Goal: Feedback & Contribution: Contribute content

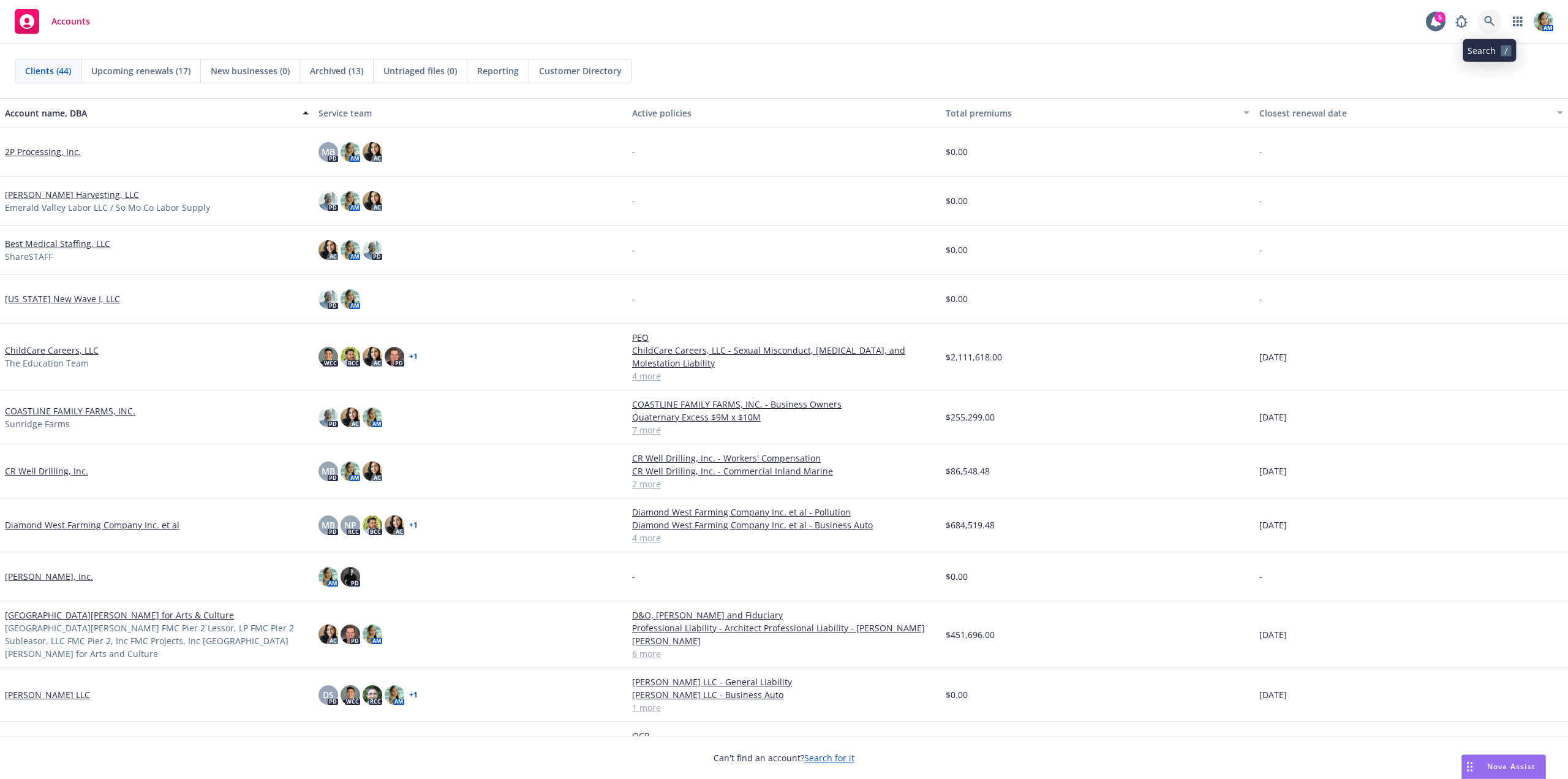
click at [1486, 20] on icon at bounding box center [1490, 21] width 11 height 11
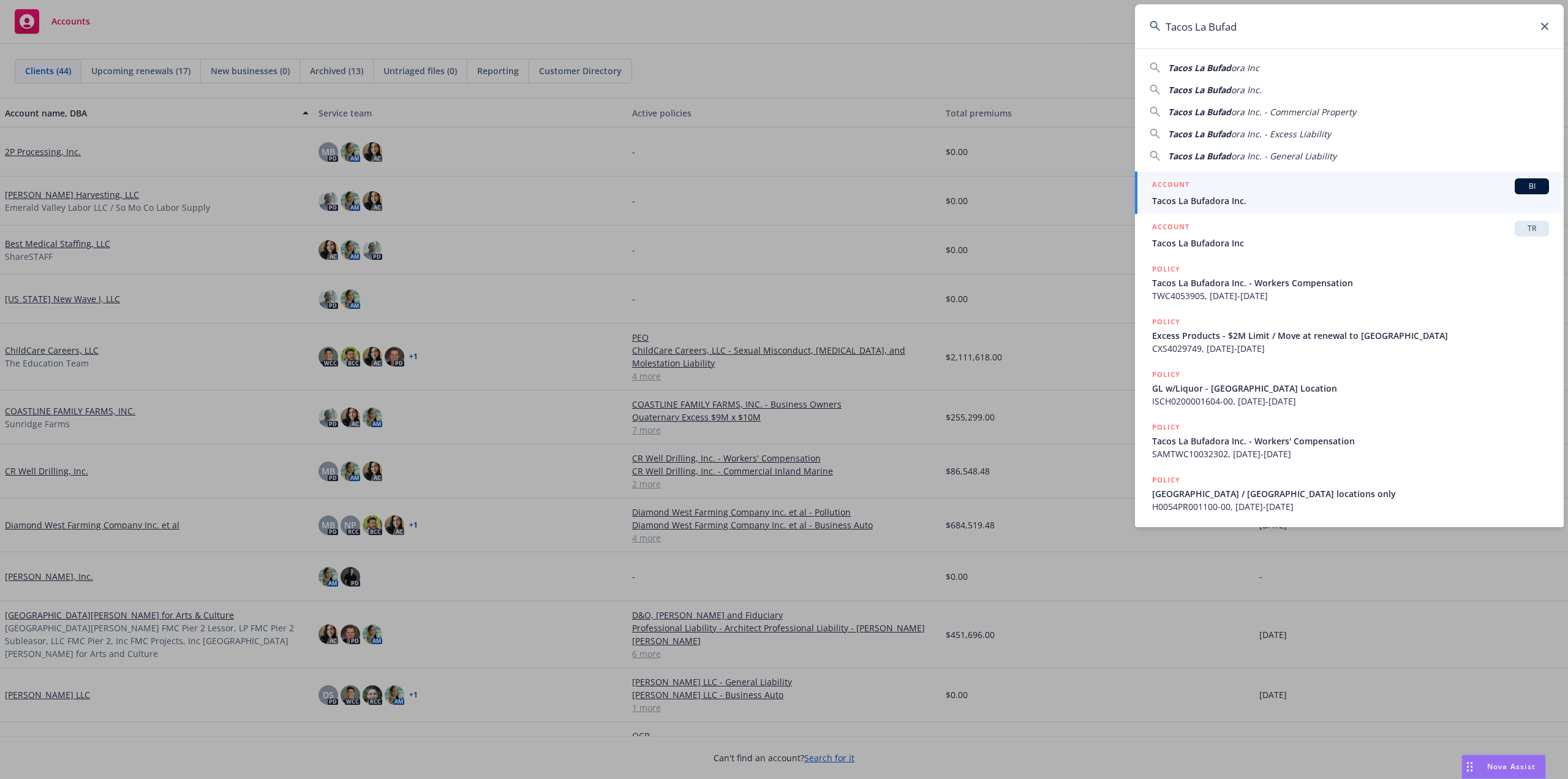
type input "Tacos La Bufad"
click at [1192, 185] on div "ACCOUNT BI" at bounding box center [1351, 186] width 397 height 16
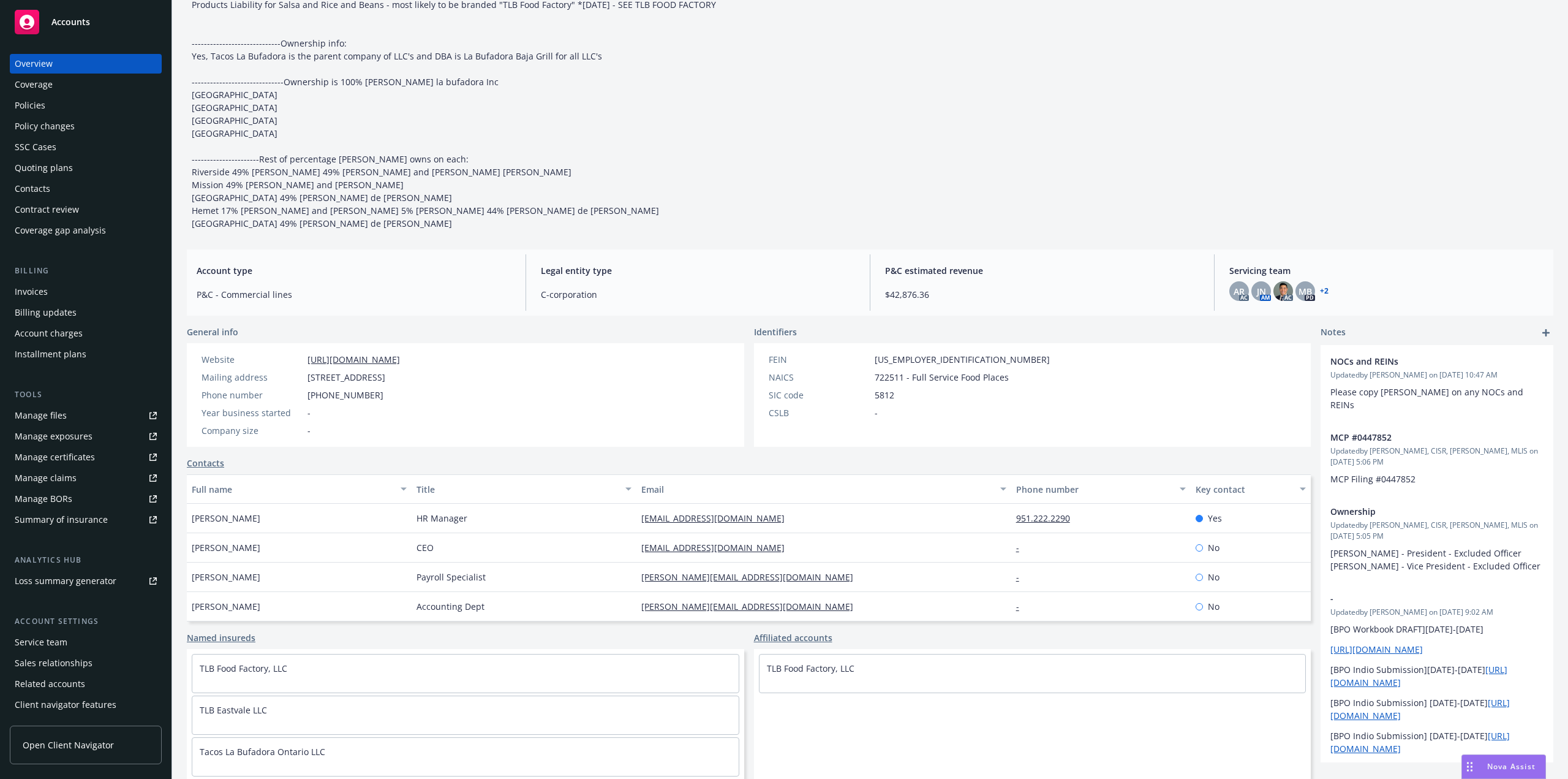
scroll to position [184, 0]
click at [1320, 295] on link "+ 2" at bounding box center [1324, 291] width 8 height 8
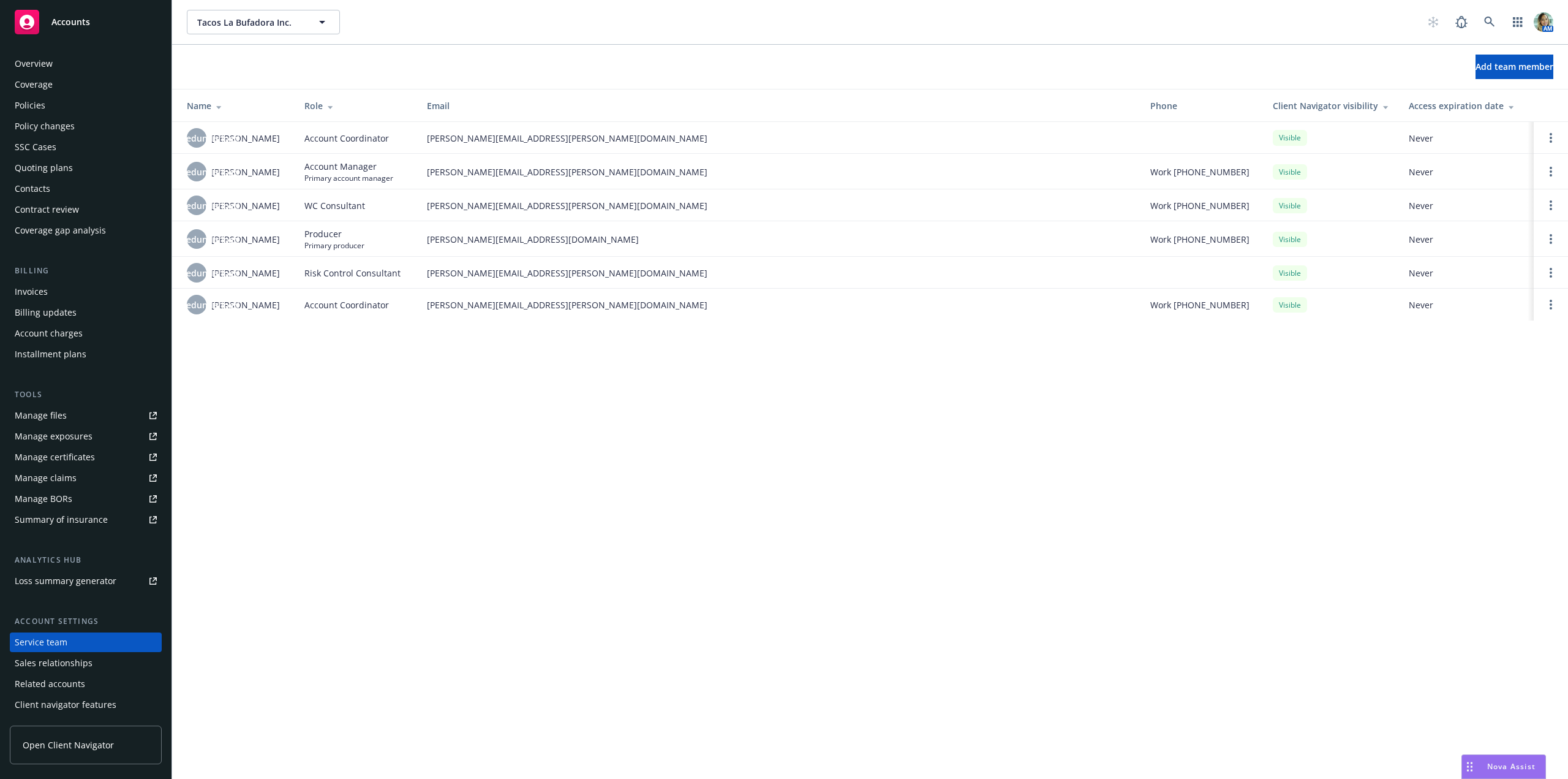
scroll to position [20, 0]
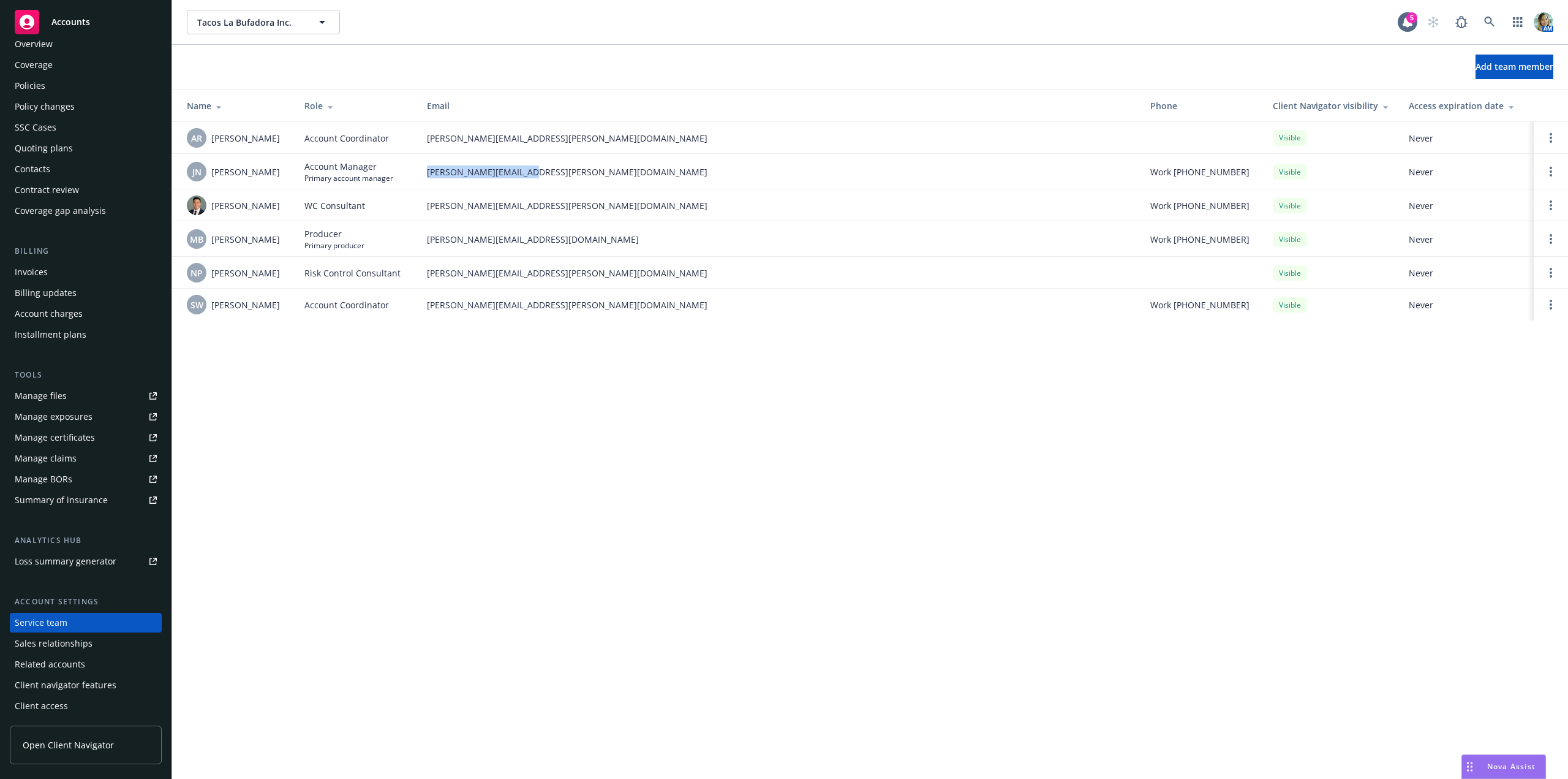
drag, startPoint x: 457, startPoint y: 169, endPoint x: 560, endPoint y: 166, distance: 103.0
click at [560, 166] on td "judy.nace@newfront.com" at bounding box center [779, 172] width 723 height 35
copy span "judy.nace@newfront.com"
drag, startPoint x: 420, startPoint y: 140, endPoint x: 549, endPoint y: 139, distance: 129.0
click at [549, 139] on td "allan.ramirez@newfront.com" at bounding box center [779, 138] width 723 height 32
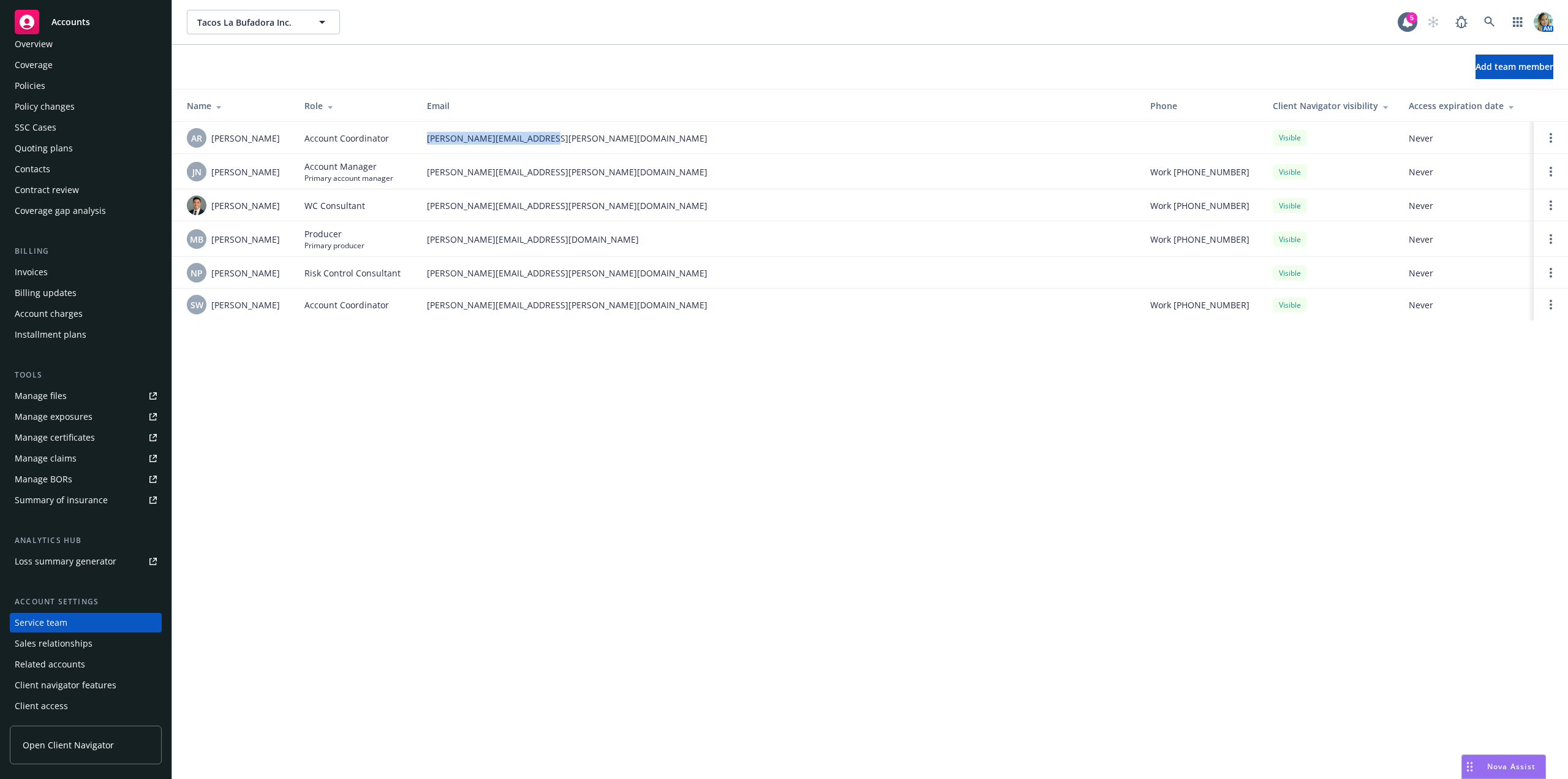
copy span "allan.ramirez@newfront.com"
drag, startPoint x: 420, startPoint y: 307, endPoint x: 555, endPoint y: 307, distance: 135.0
click at [557, 307] on td "shanna.williams@newfront.com" at bounding box center [779, 305] width 723 height 32
copy span "shanna.williams@newfront.com"
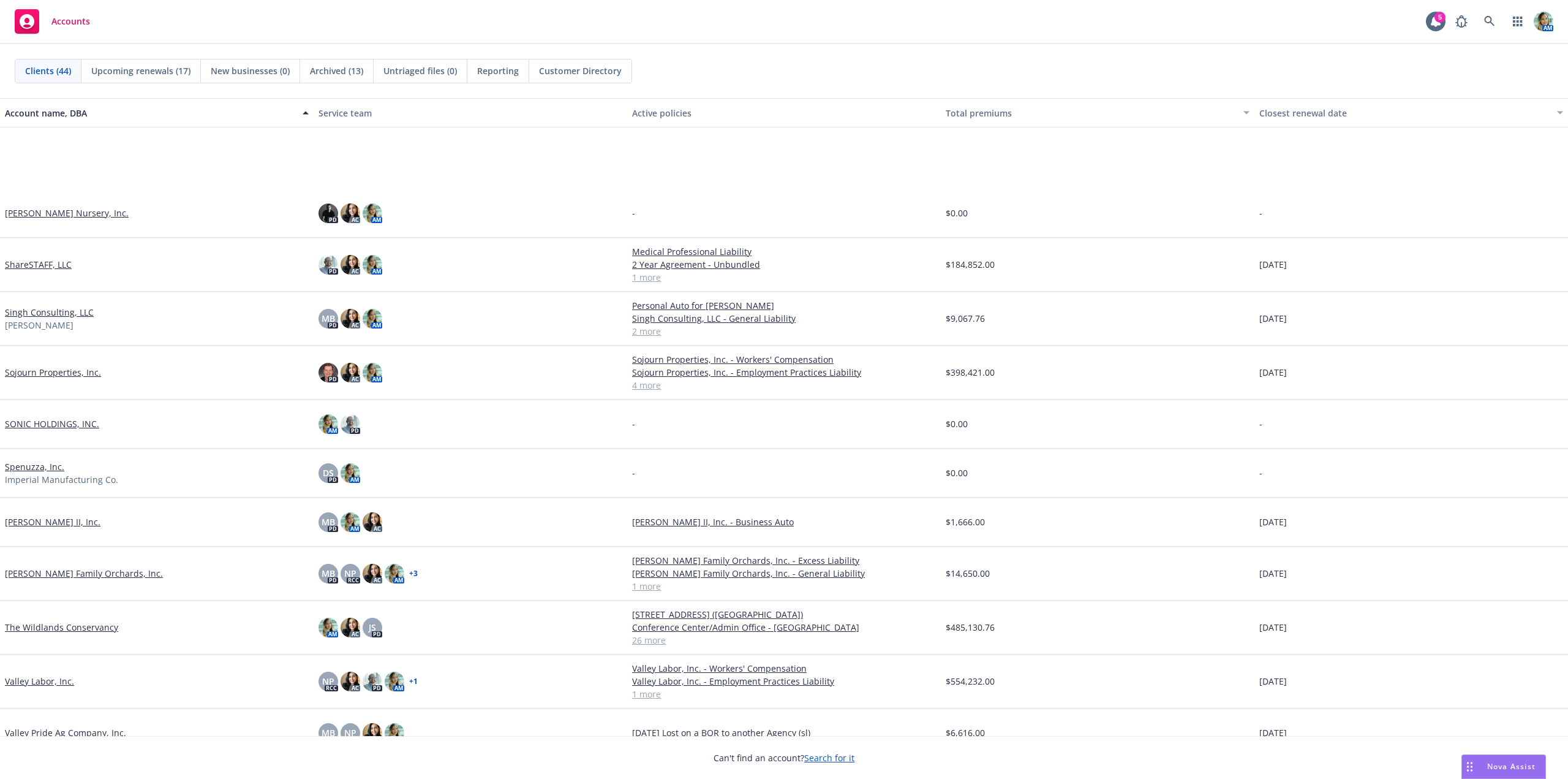
scroll to position [1549, 0]
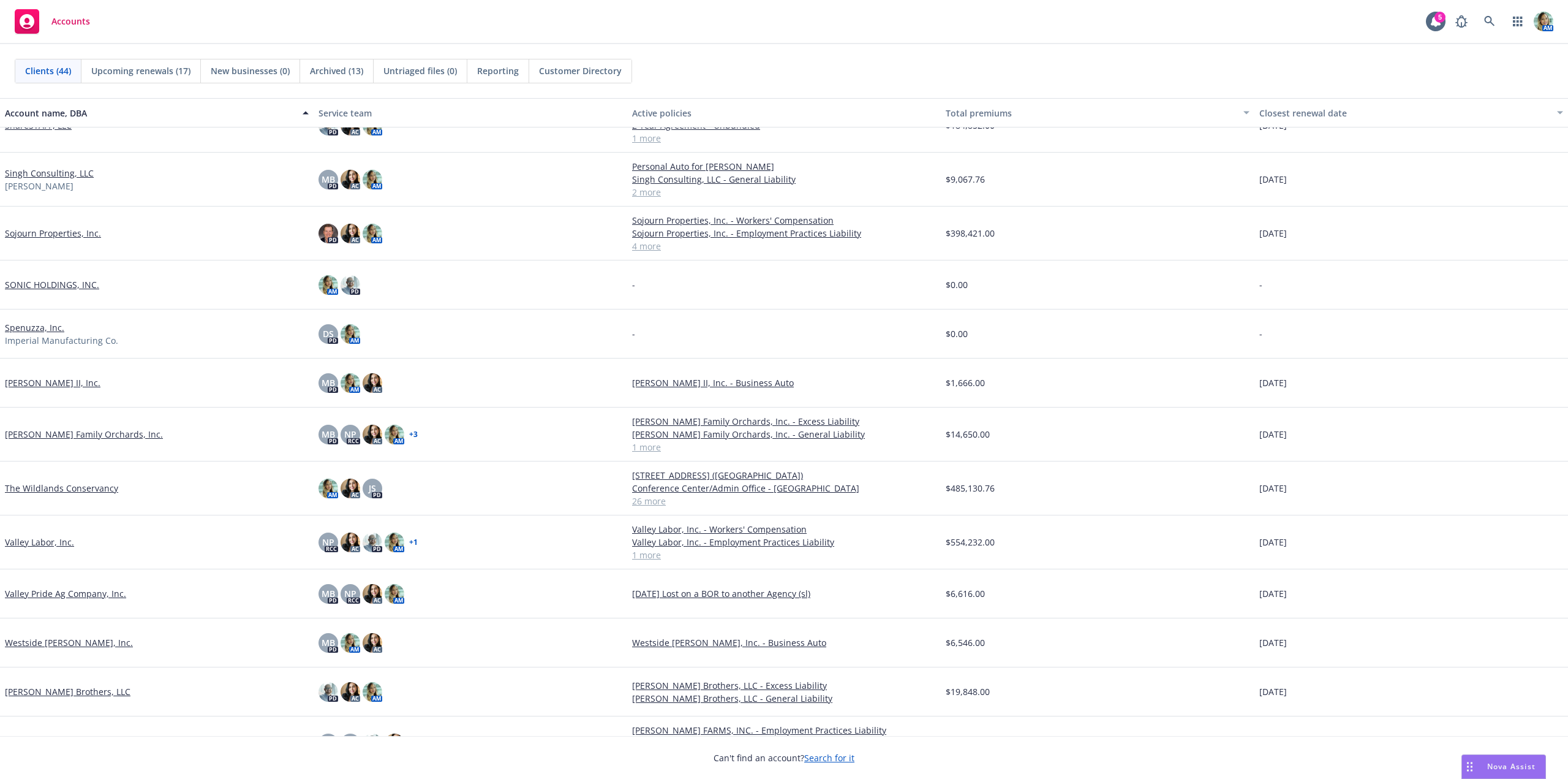
click at [87, 482] on link "The Wildlands Conservancy" at bounding box center [61, 488] width 113 height 13
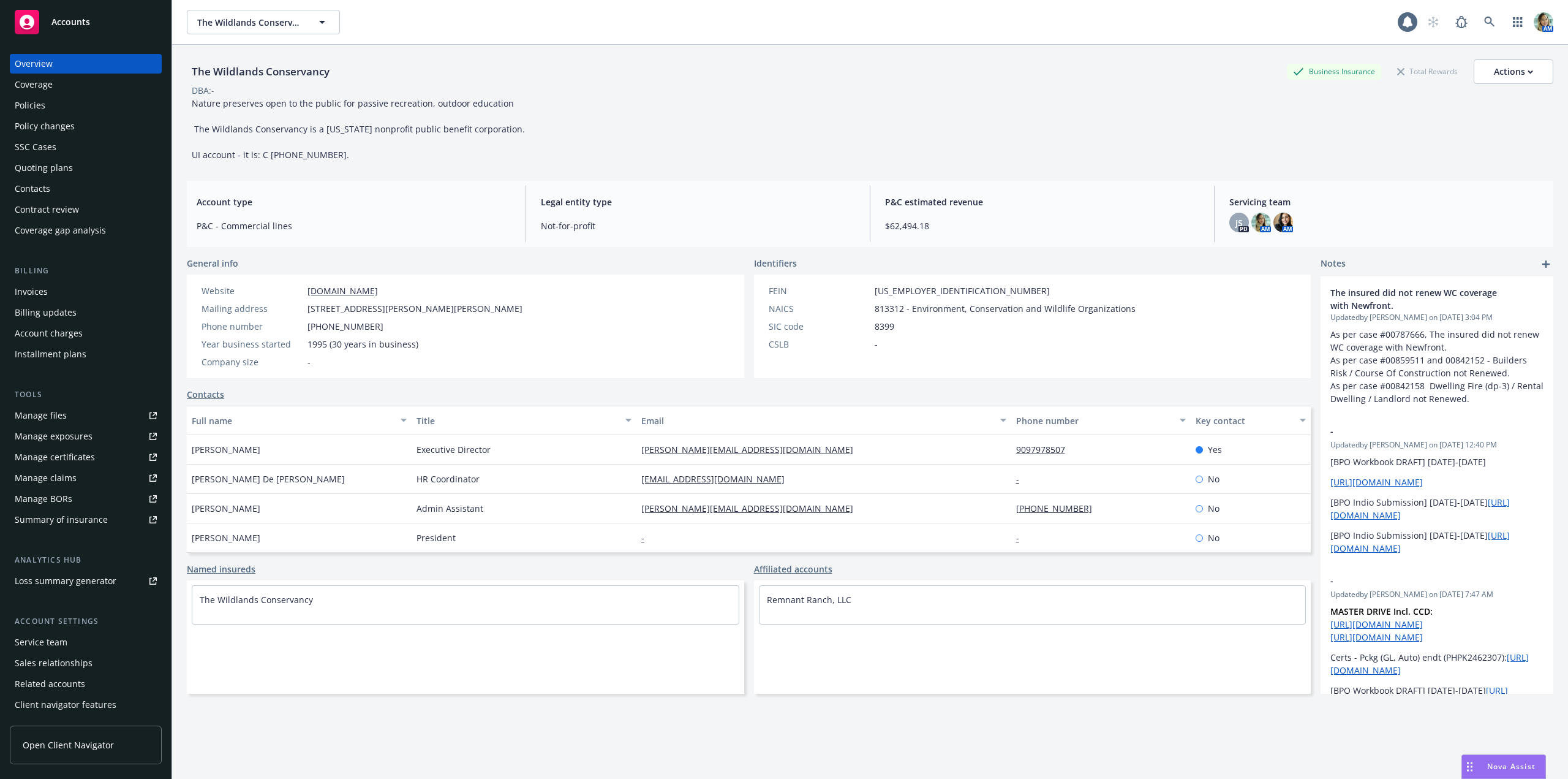
click at [48, 107] on div "Policies" at bounding box center [85, 106] width 142 height 20
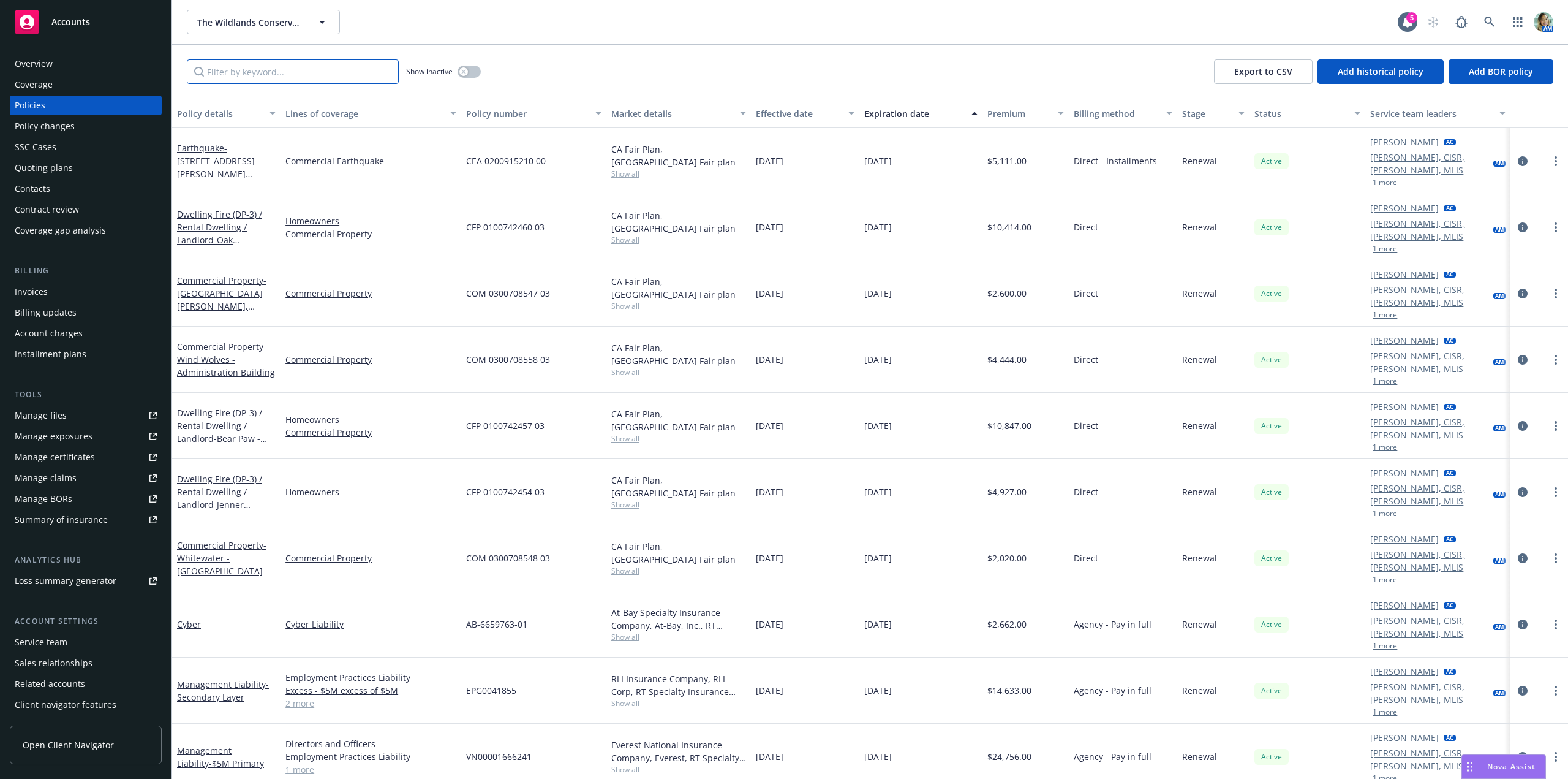
click at [290, 74] on input "Filter by keyword..." at bounding box center [293, 72] width 212 height 25
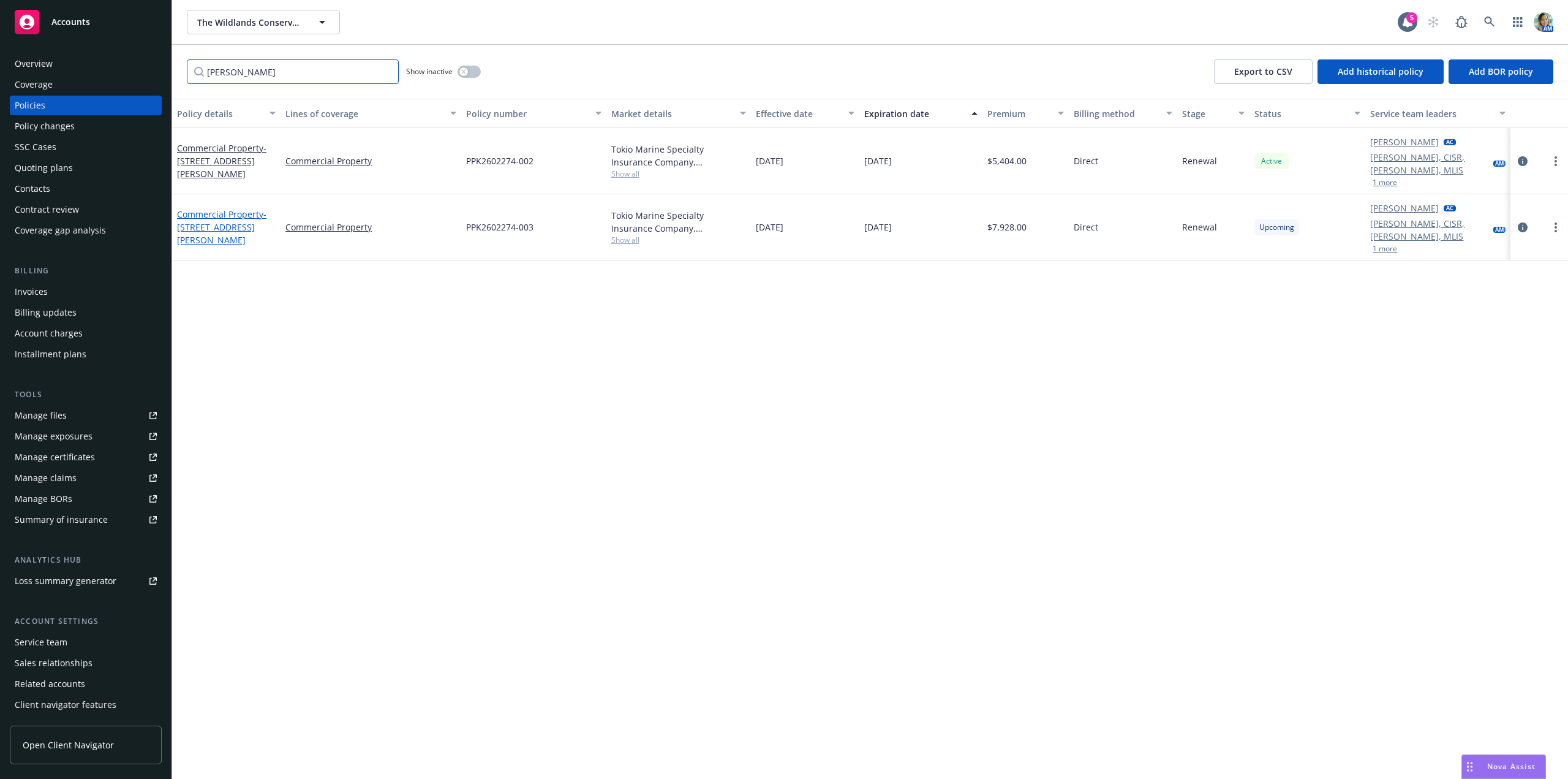
type input "russ"
click at [232, 209] on link "Commercial Property - 770 Russ Lane" at bounding box center [221, 227] width 90 height 38
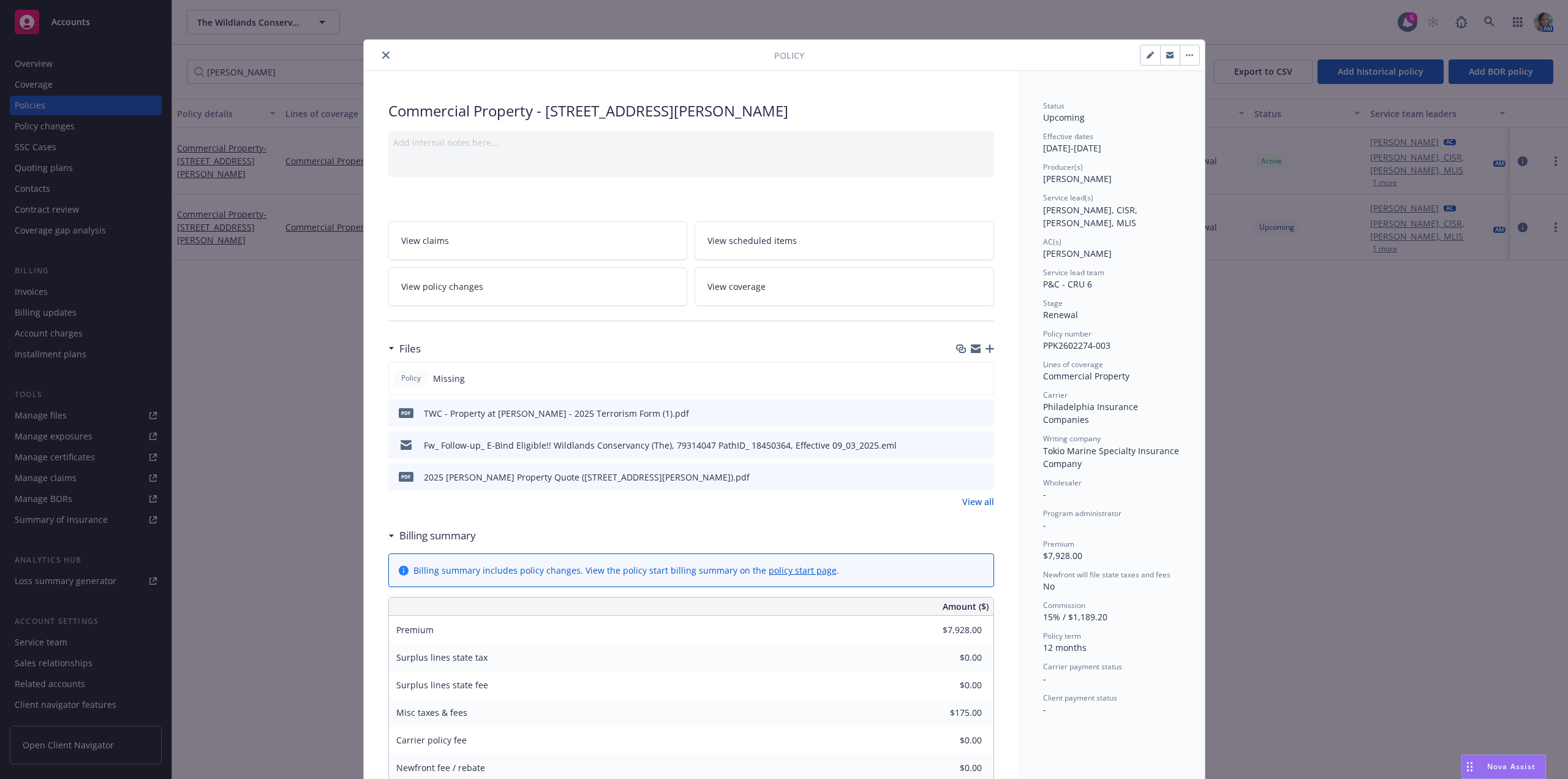
drag, startPoint x: 385, startPoint y: 57, endPoint x: 274, endPoint y: 78, distance: 113.0
click at [383, 57] on button "close" at bounding box center [385, 54] width 15 height 15
click at [386, 54] on div "russ Show inactive Export to CSV Add historical policy Add BOR policy" at bounding box center [871, 71] width 1396 height 54
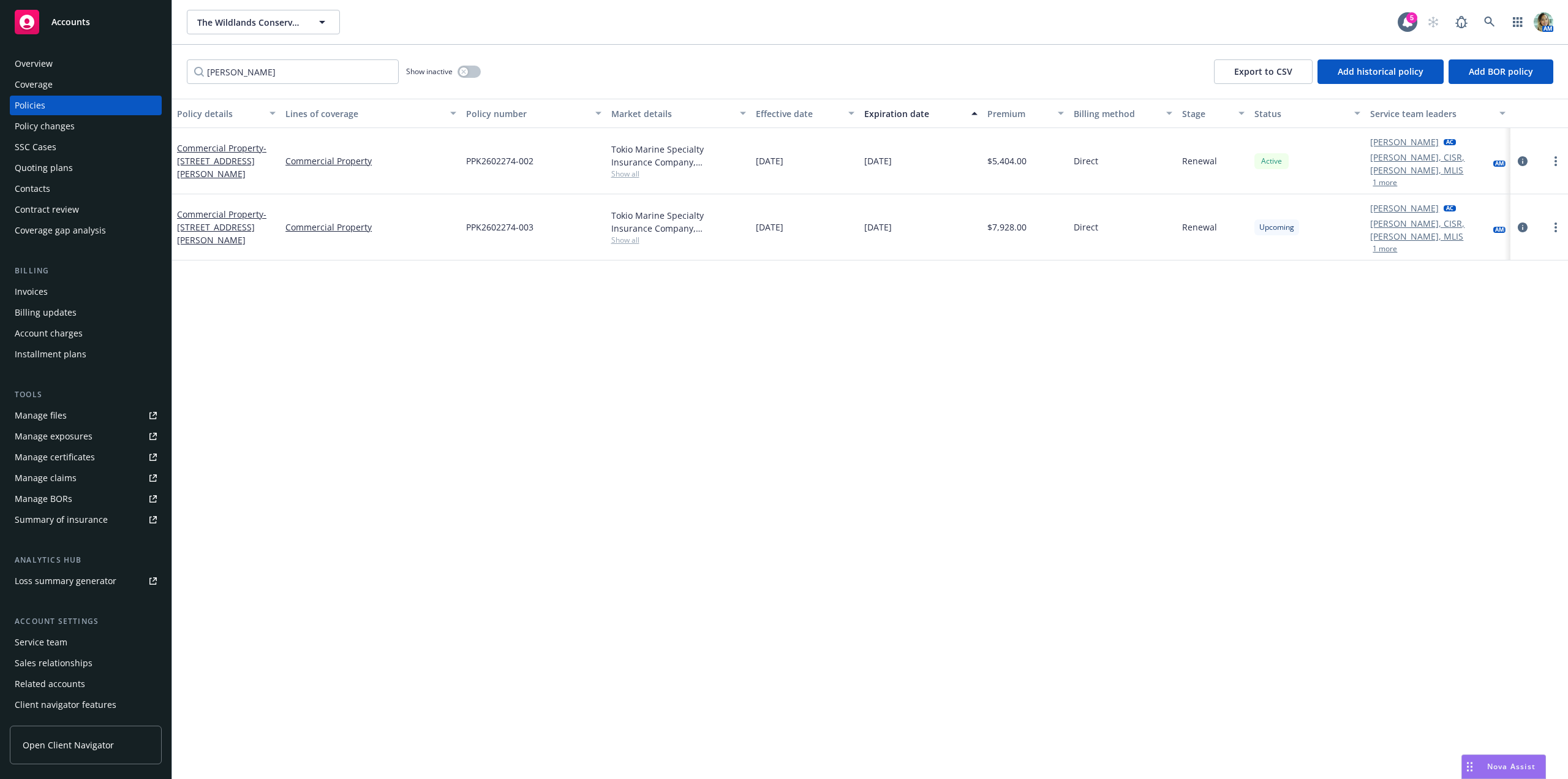
click at [51, 292] on div "Invoices" at bounding box center [85, 292] width 142 height 20
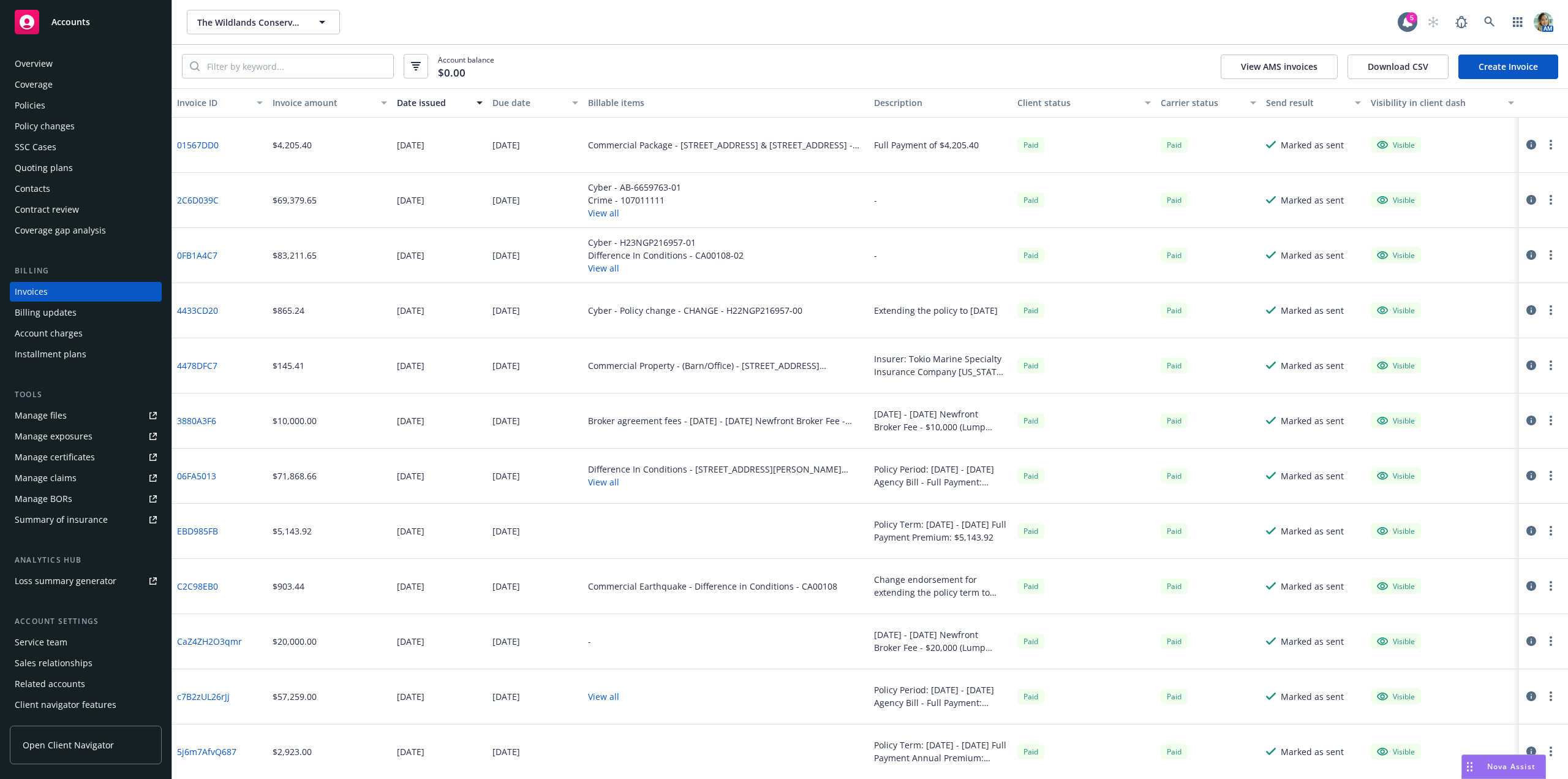
click at [75, 127] on div "Policy changes" at bounding box center [85, 127] width 142 height 20
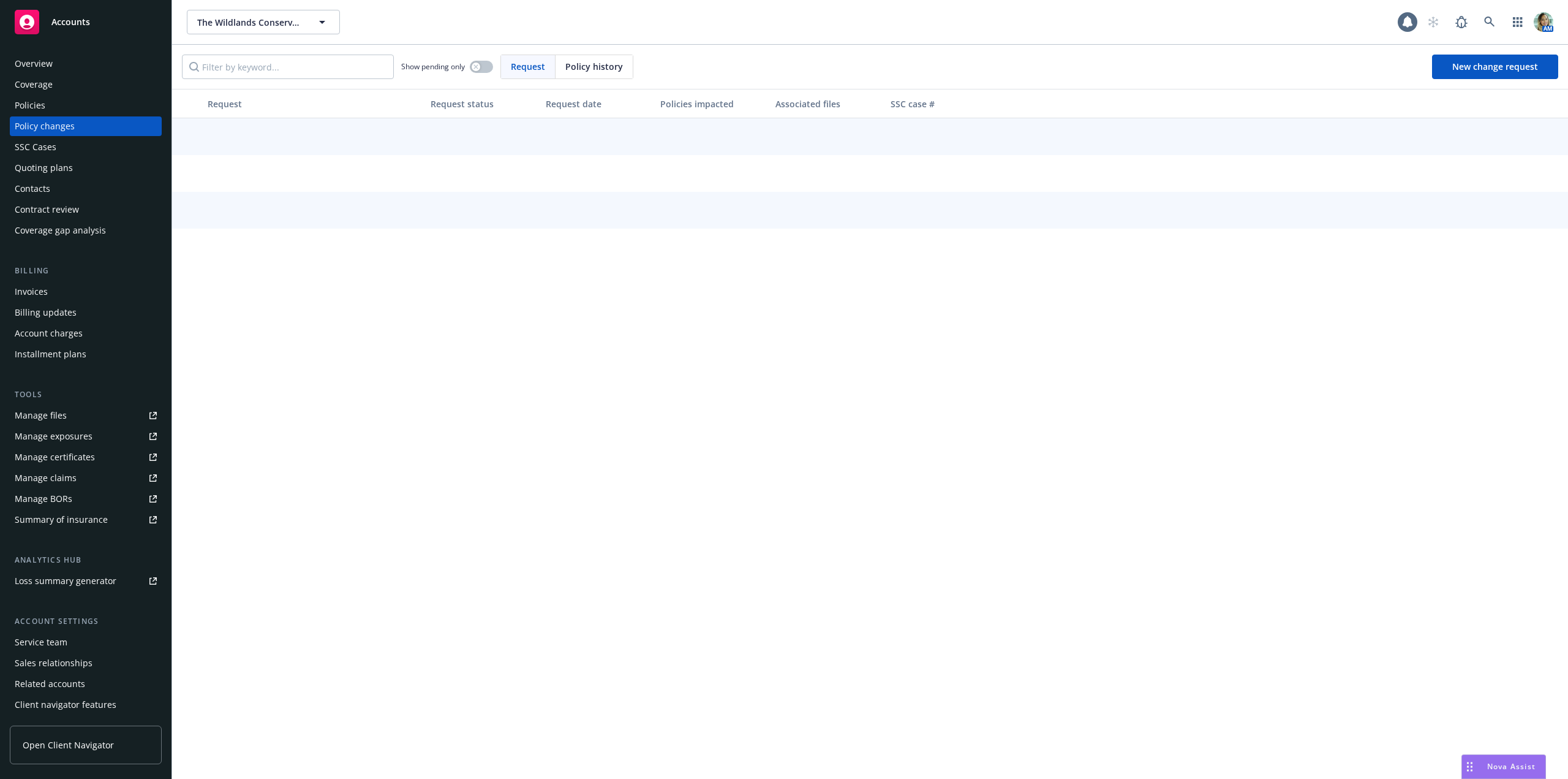
click at [582, 77] on div "Policy history" at bounding box center [594, 67] width 77 height 23
click at [605, 66] on span "Policy history" at bounding box center [625, 66] width 57 height 13
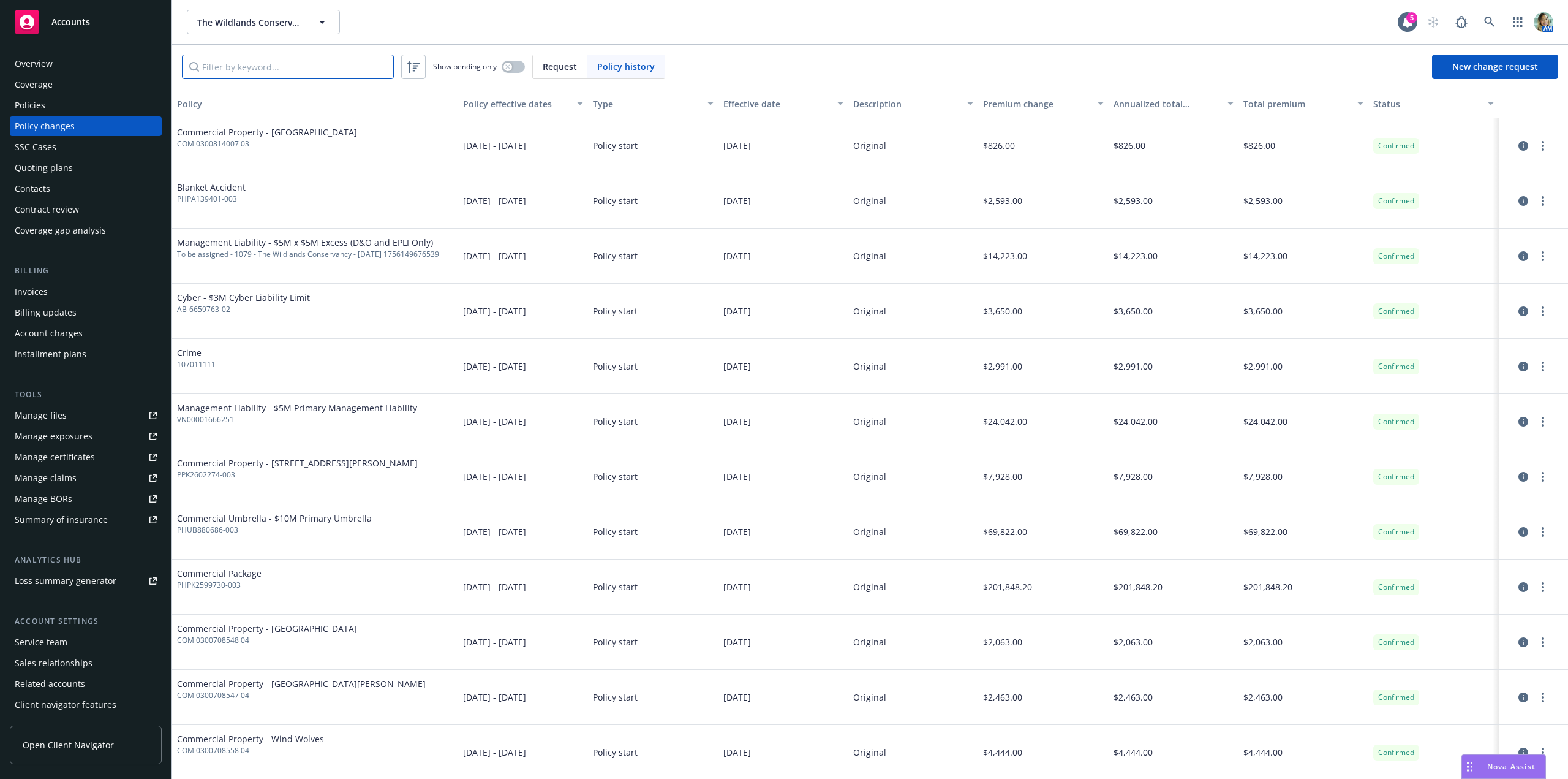
click at [343, 68] on input "Filter by keyword..." at bounding box center [287, 67] width 212 height 25
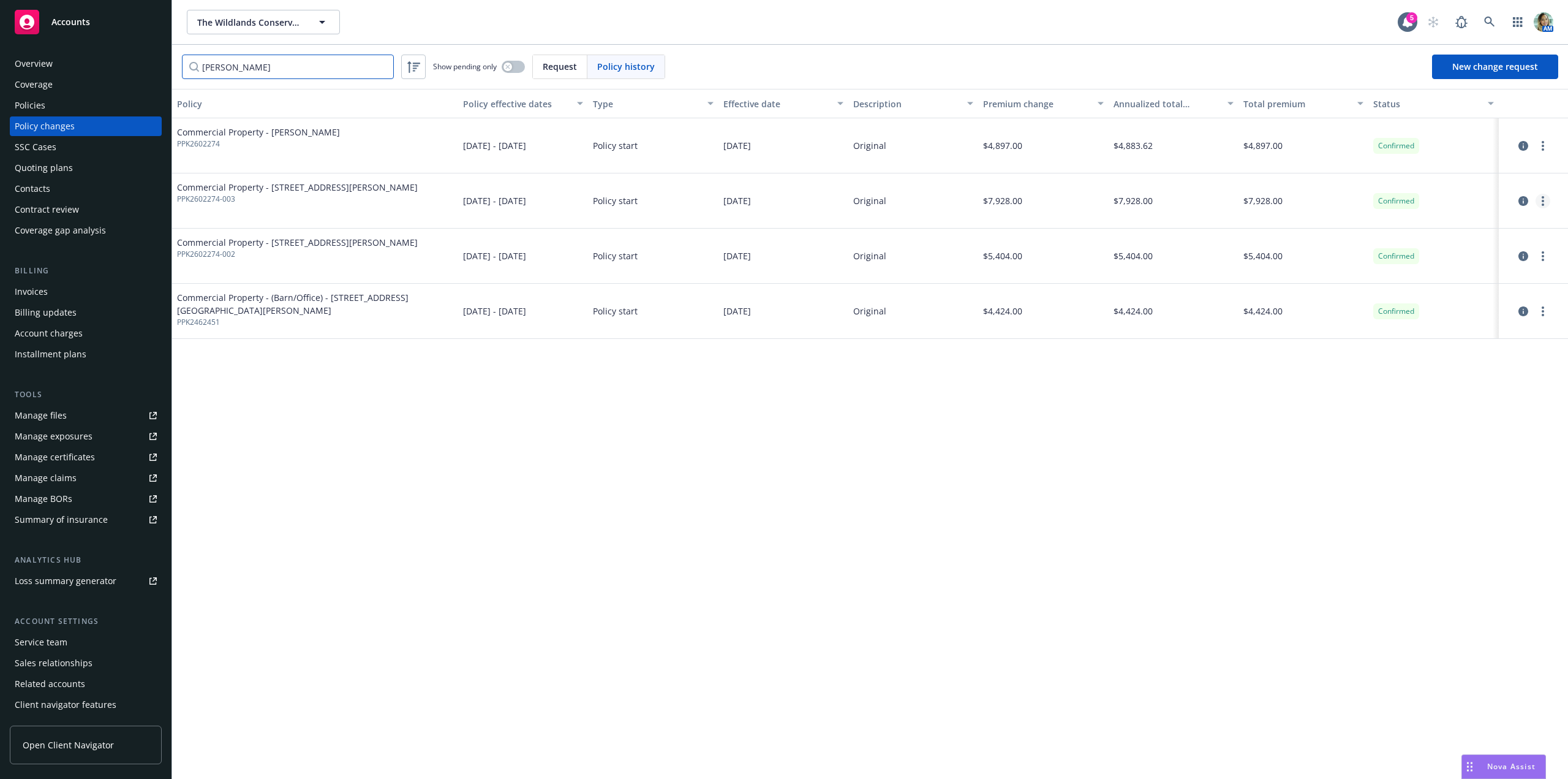
type input "russ"
click at [1540, 197] on link "more" at bounding box center [1543, 201] width 15 height 15
click at [1405, 298] on link "Edit billing info" at bounding box center [1445, 300] width 210 height 25
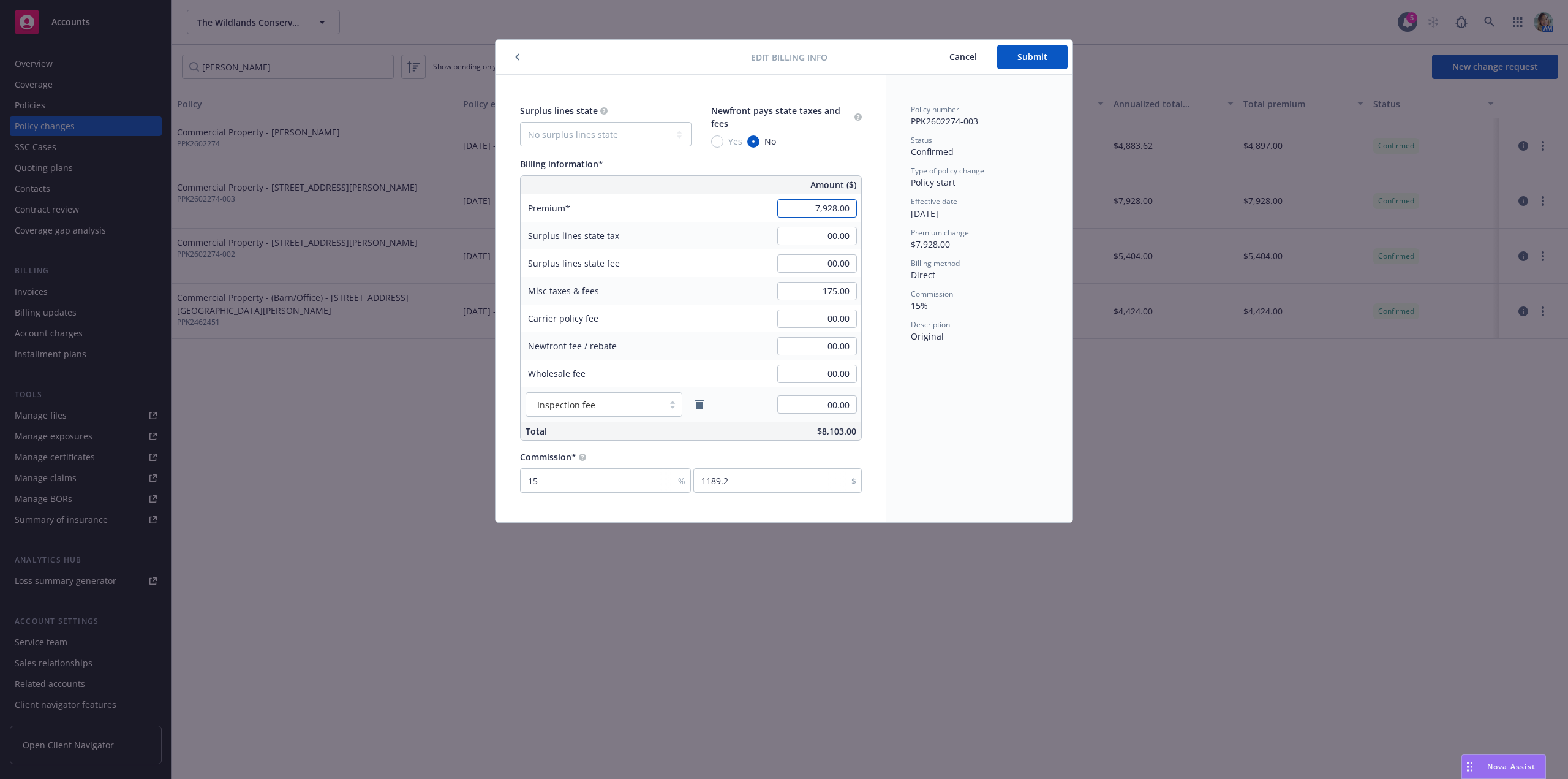
click at [809, 212] on input "7,928.00" at bounding box center [817, 209] width 80 height 18
type input "7,956.00"
type input "1193.4"
click at [963, 406] on div "Policy number PPK2602274-003 Status Confirmed Type of policy change Policy star…" at bounding box center [979, 299] width 186 height 448
click at [1045, 60] on span "Submit" at bounding box center [1032, 56] width 30 height 12
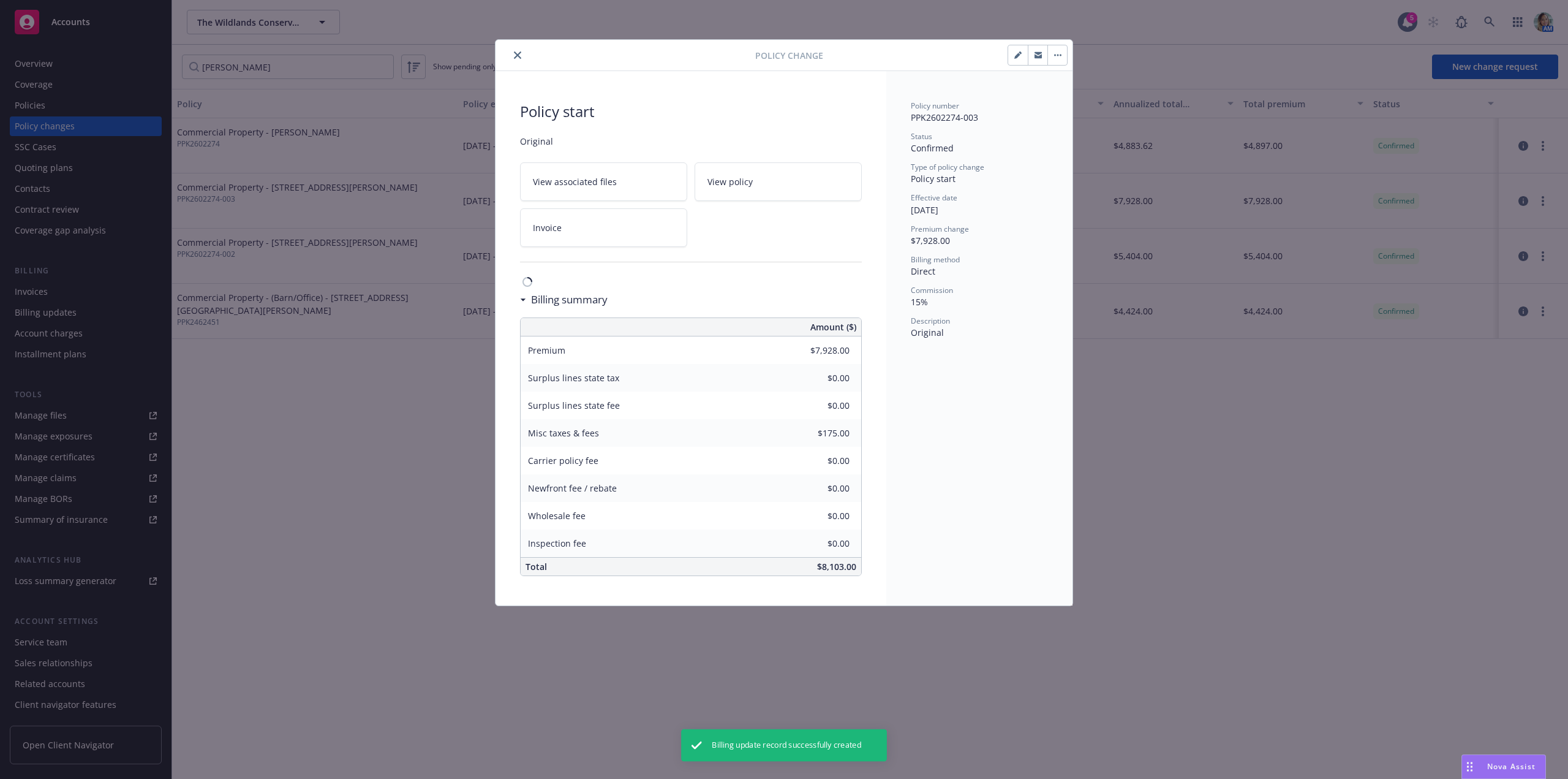
type input "$7,956.00"
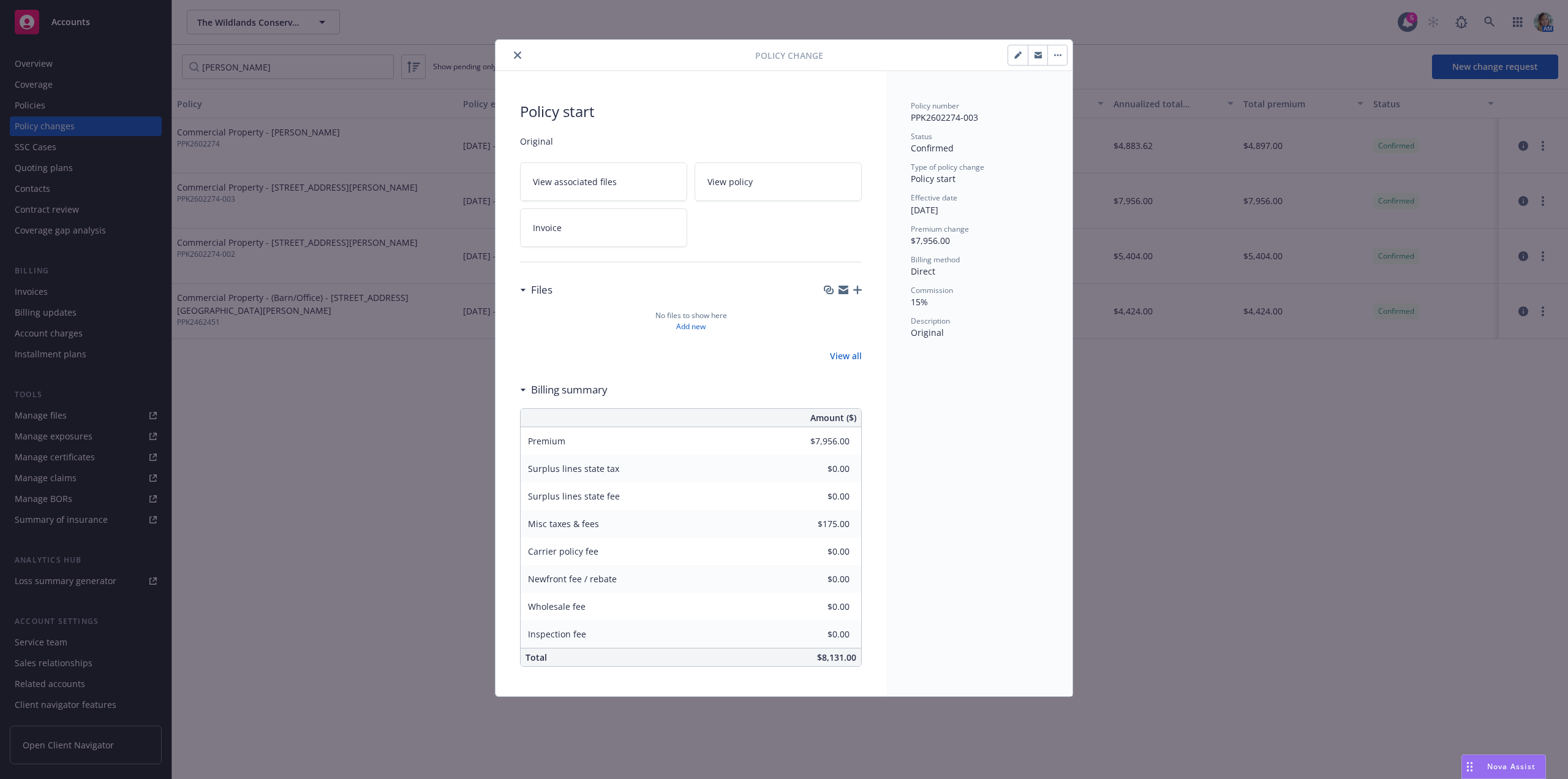
click at [517, 58] on icon "close" at bounding box center [518, 55] width 8 height 8
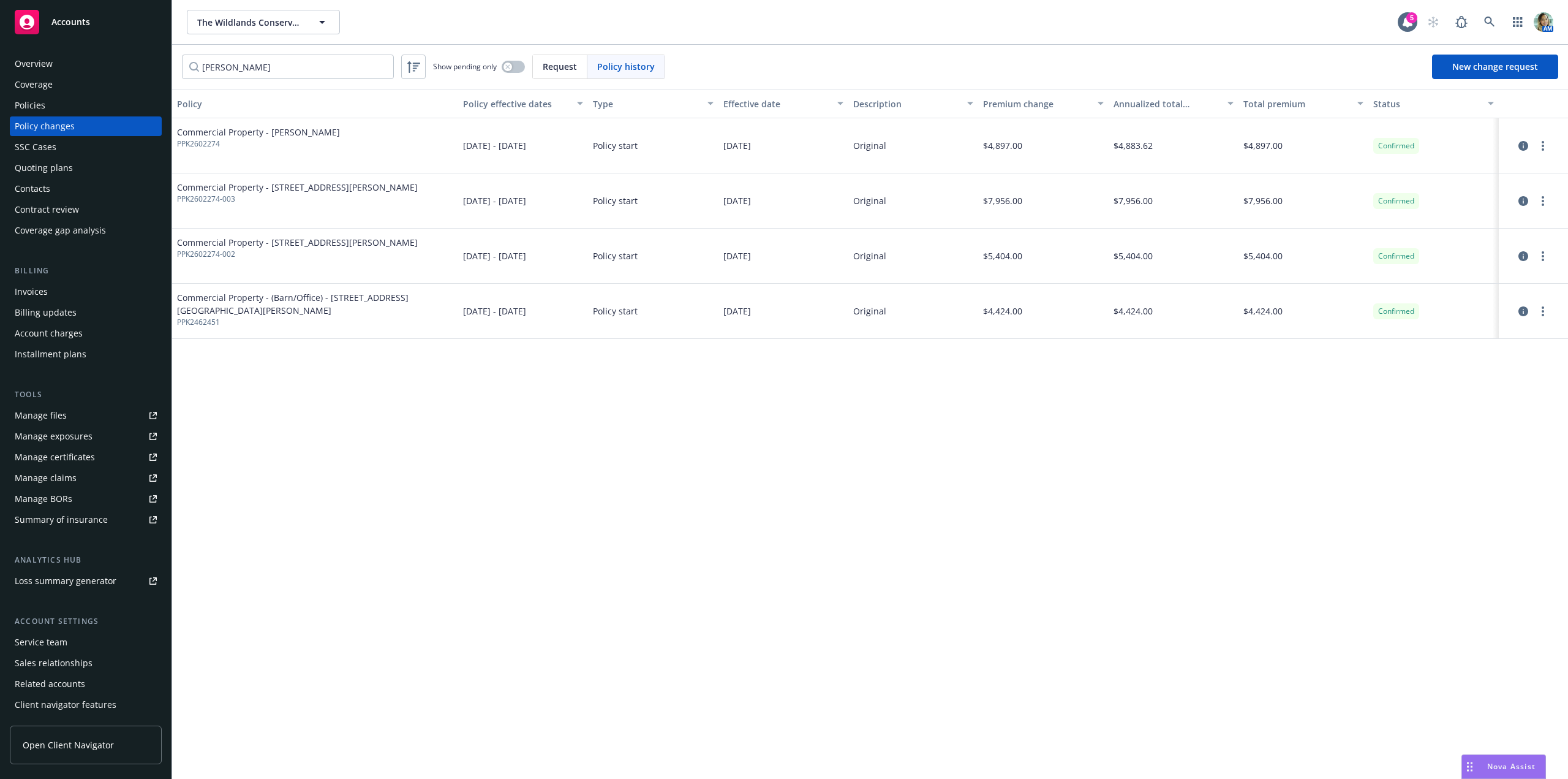
click at [67, 108] on div "Policies" at bounding box center [85, 106] width 142 height 20
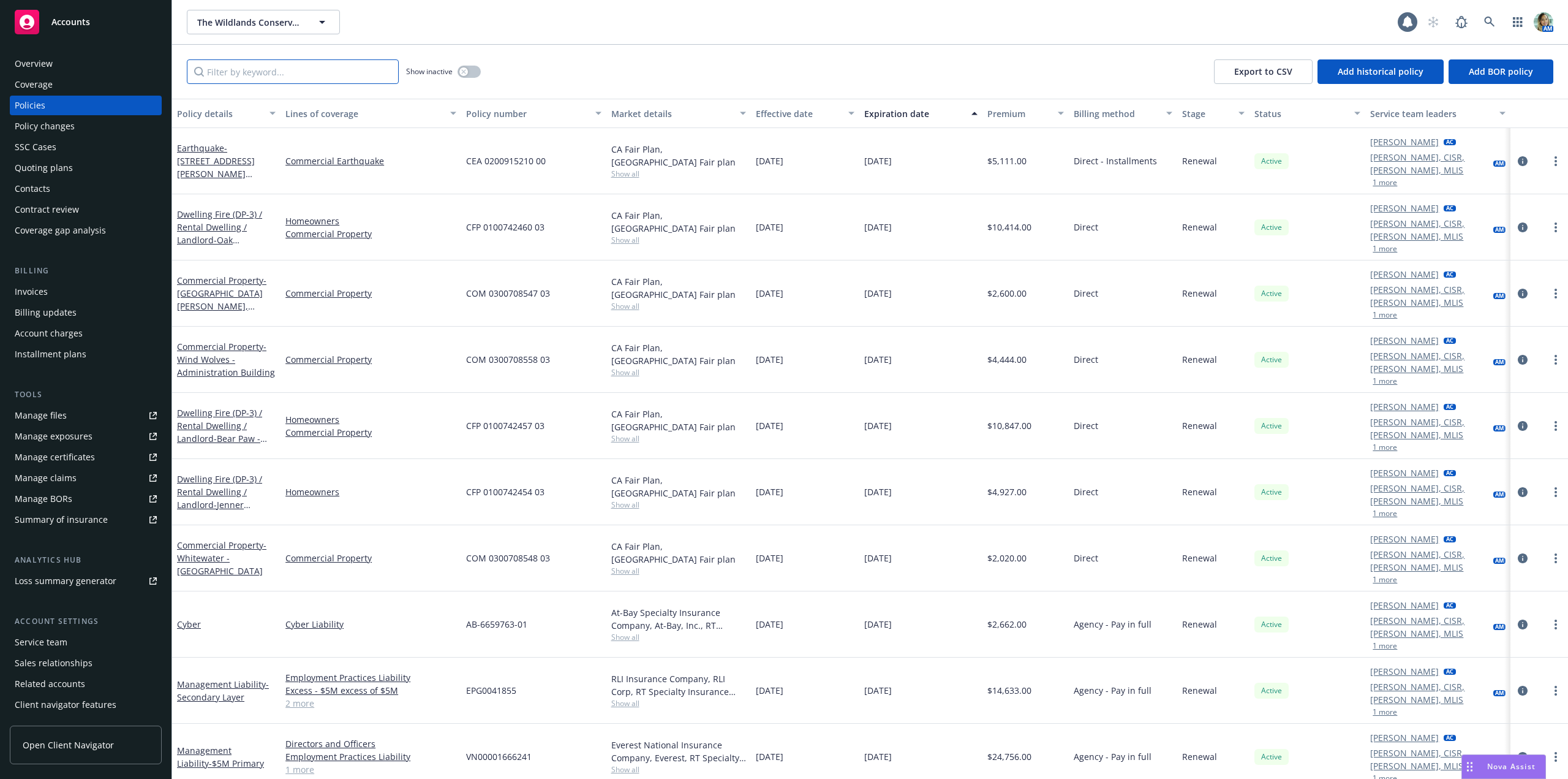
click at [255, 68] on input "Filter by keyword..." at bounding box center [293, 72] width 212 height 25
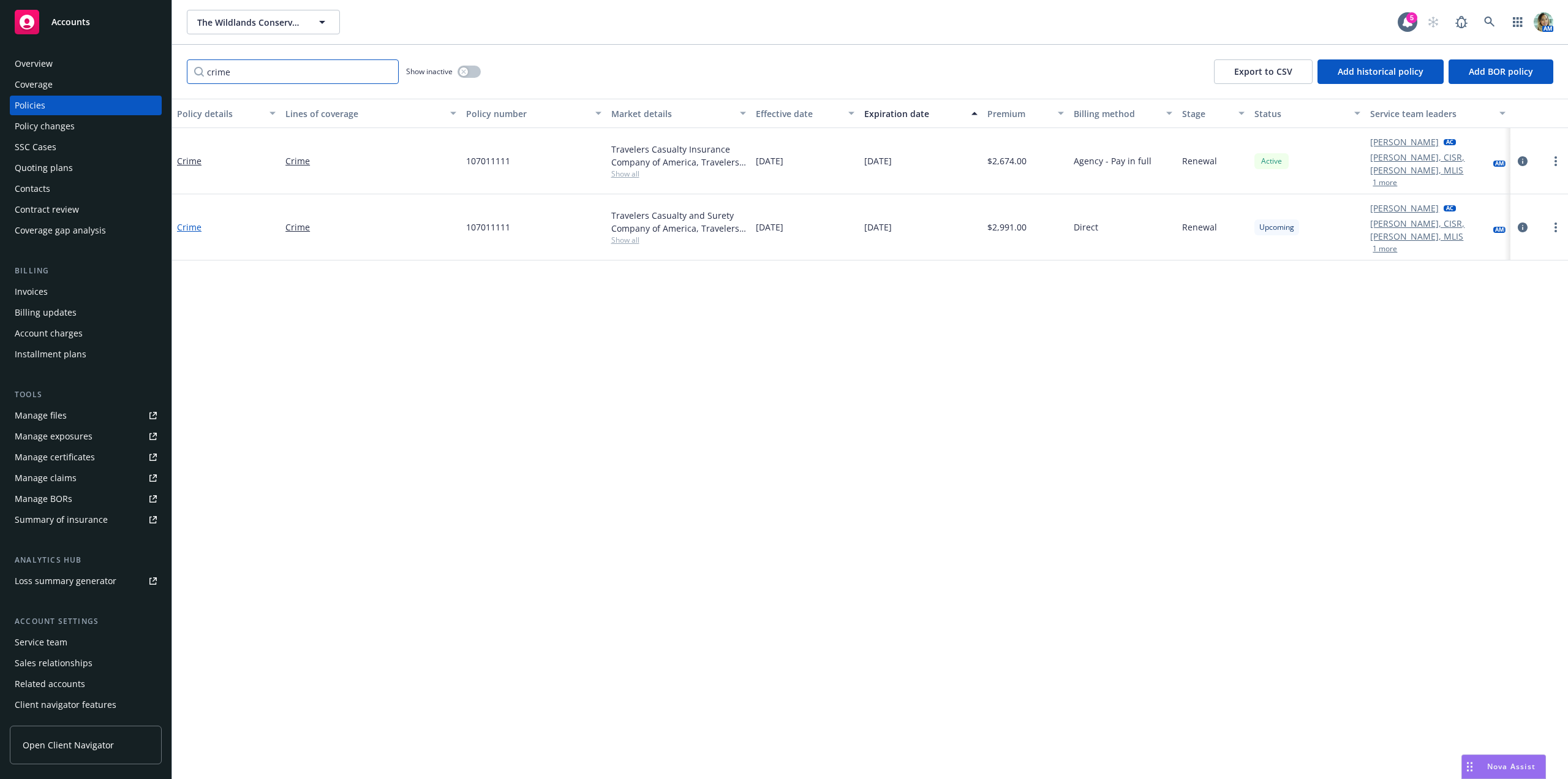
type input "crime"
click at [195, 222] on link "Crime" at bounding box center [189, 227] width 25 height 12
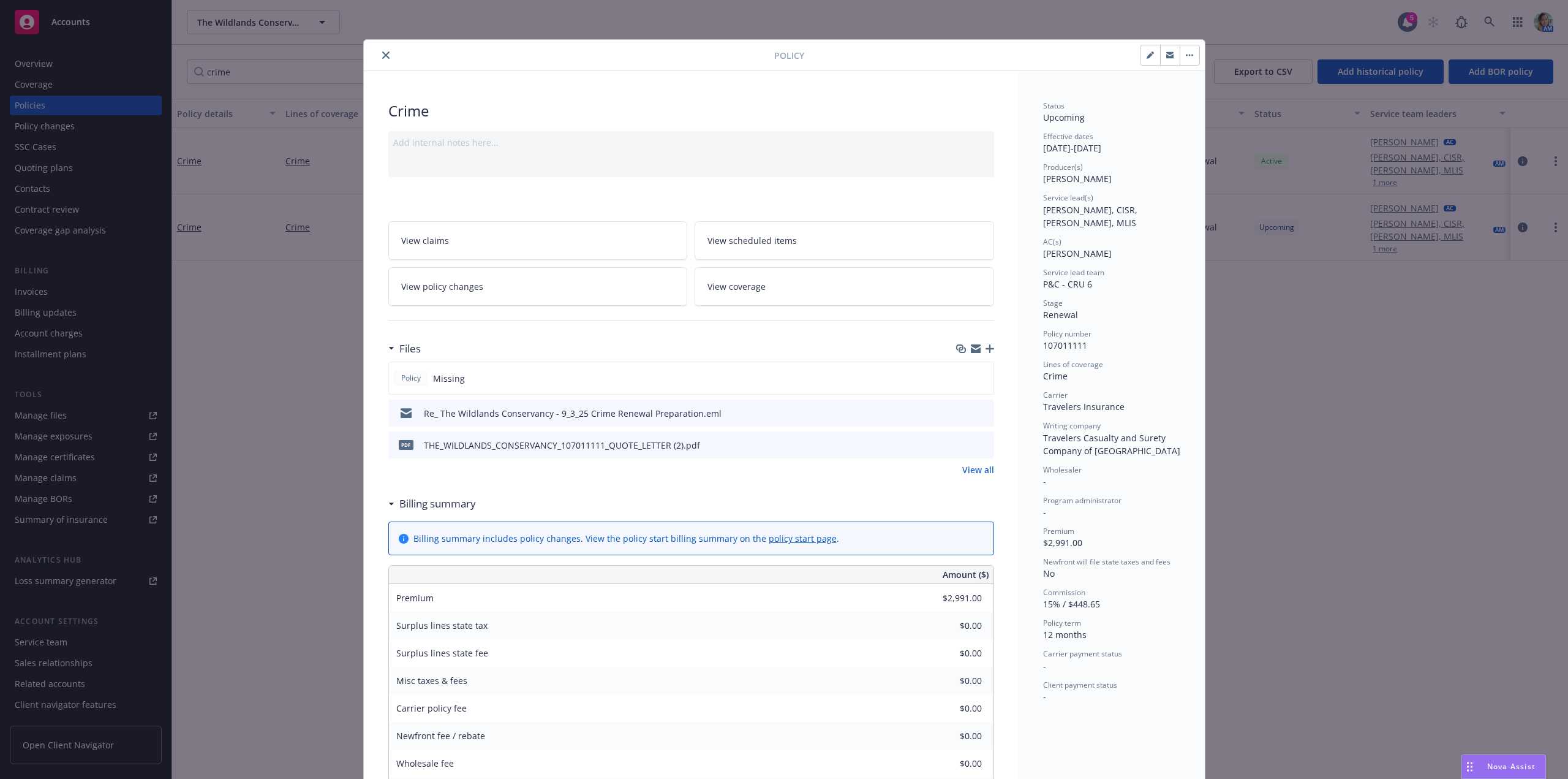
click at [986, 349] on icon "button" at bounding box center [989, 348] width 8 height 8
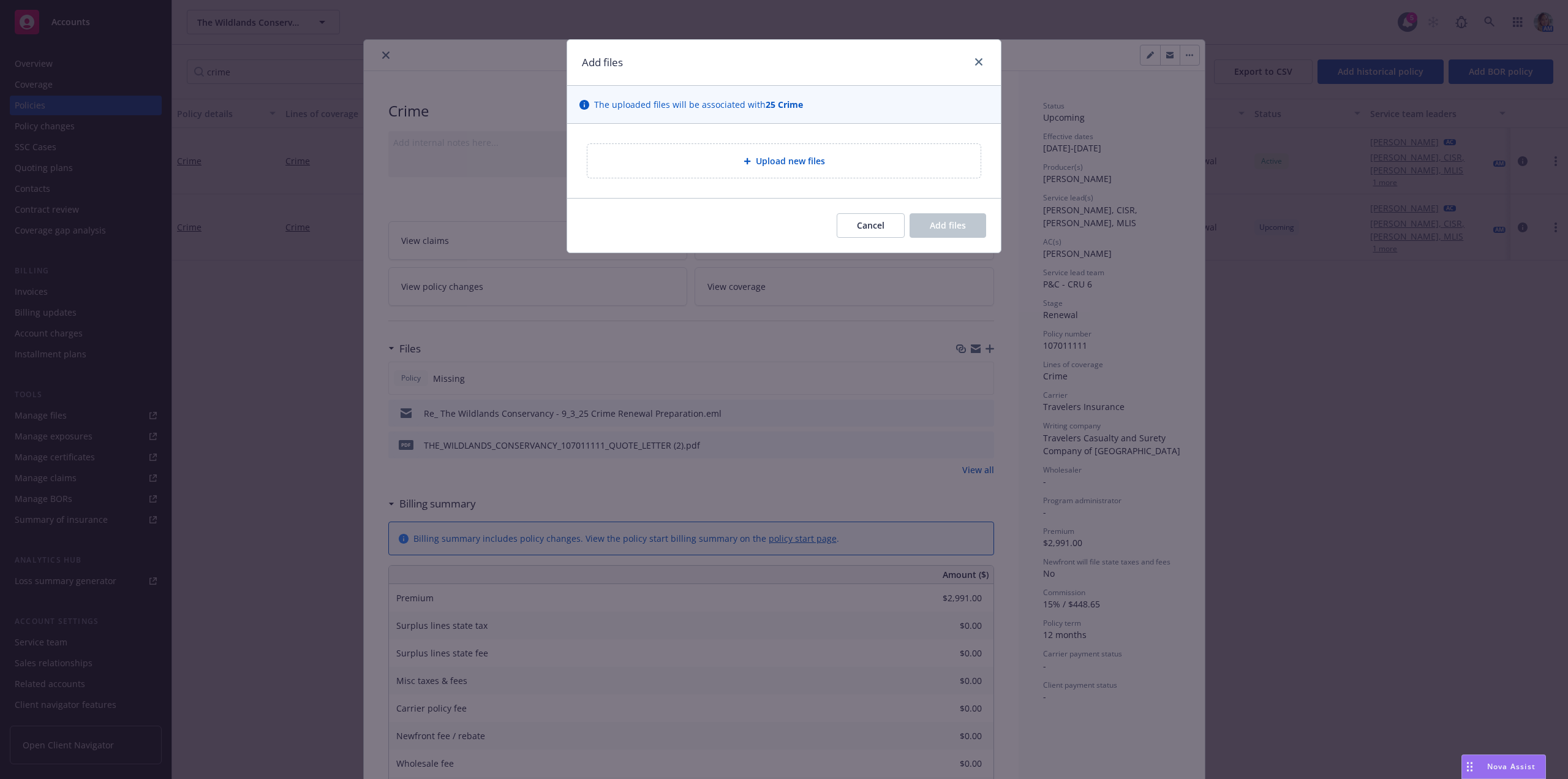
click at [740, 173] on div "Upload new files" at bounding box center [784, 161] width 393 height 34
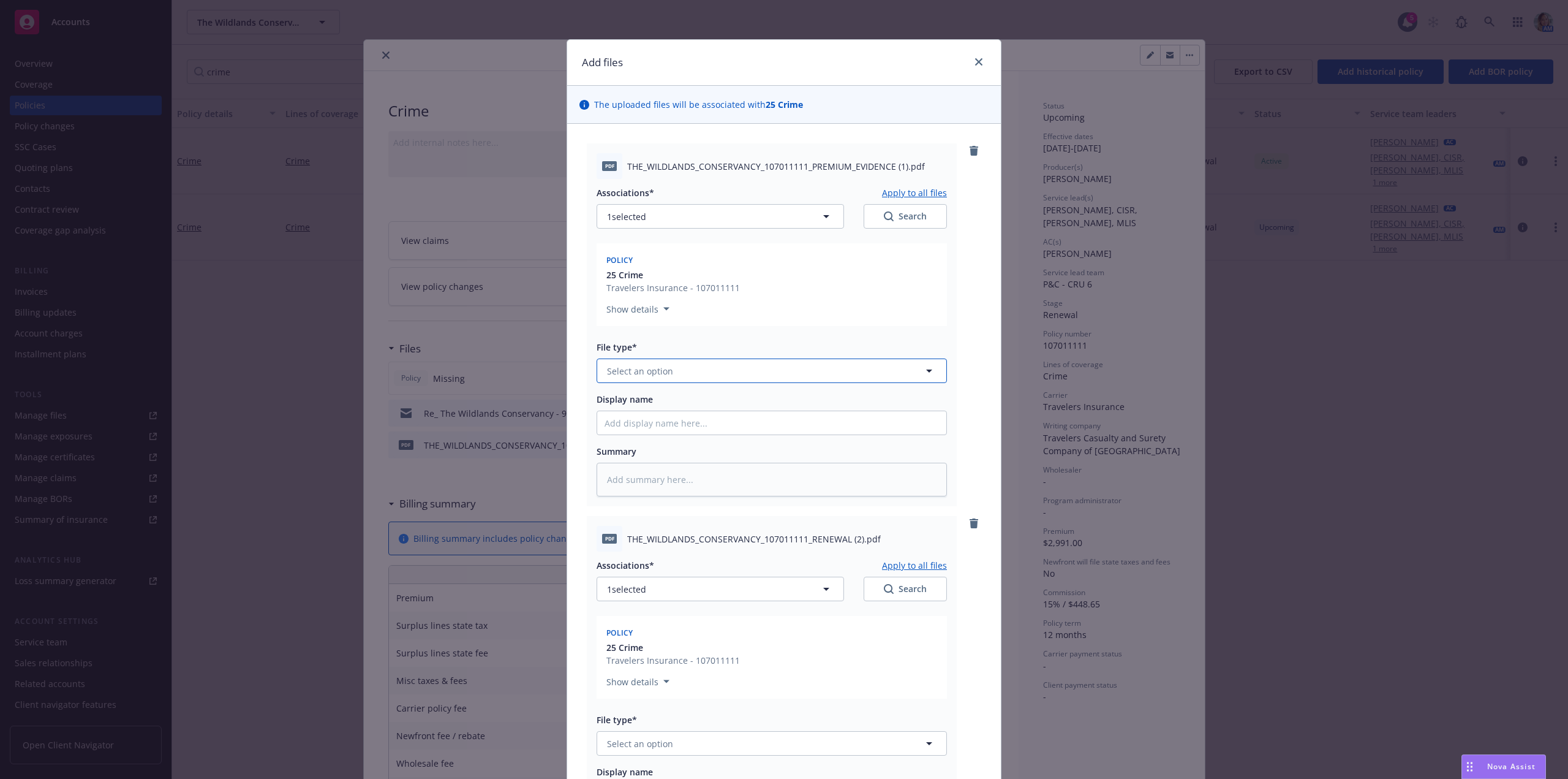
click at [625, 366] on span "Select an option" at bounding box center [640, 371] width 66 height 13
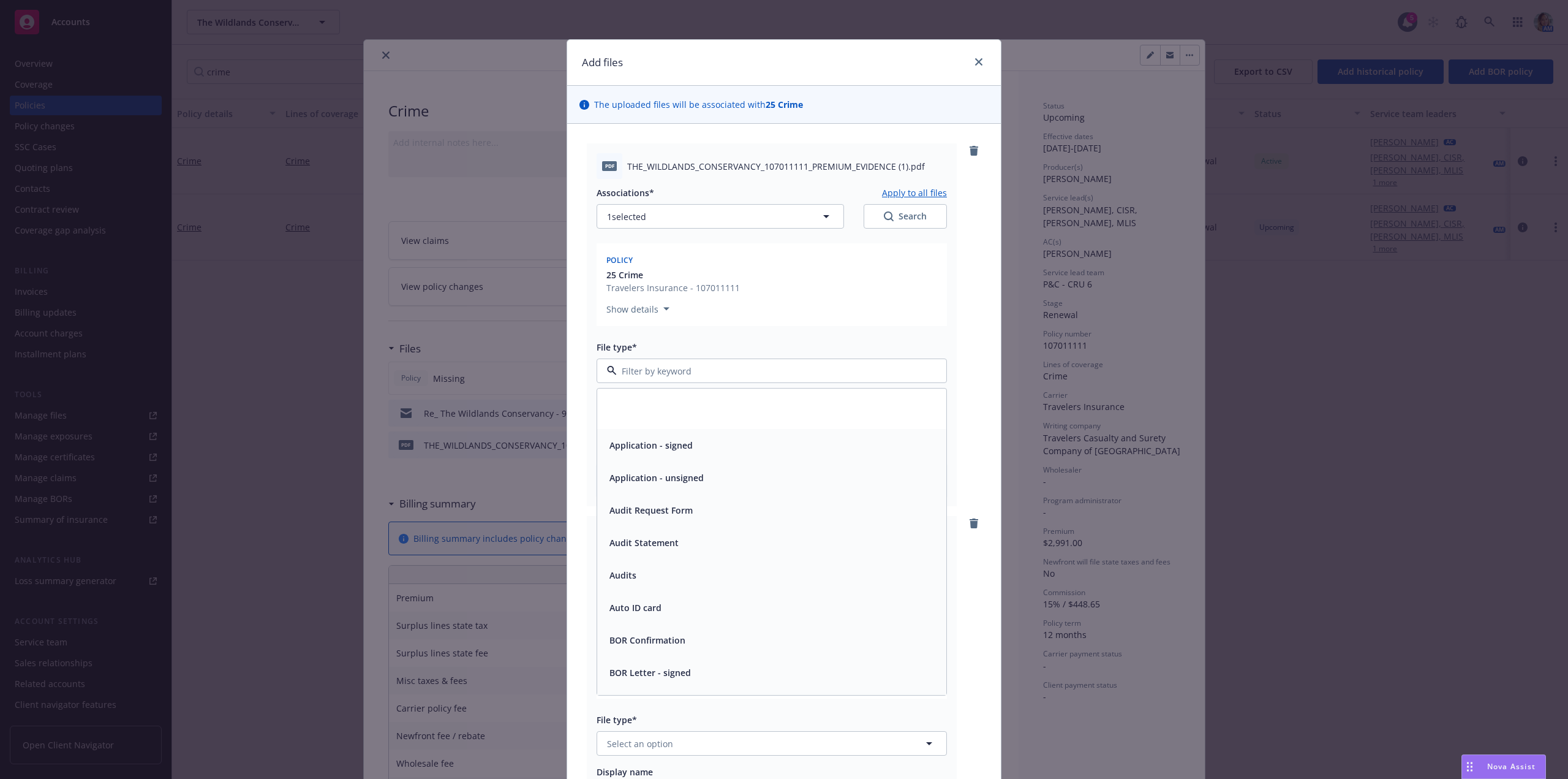
scroll to position [307, 0]
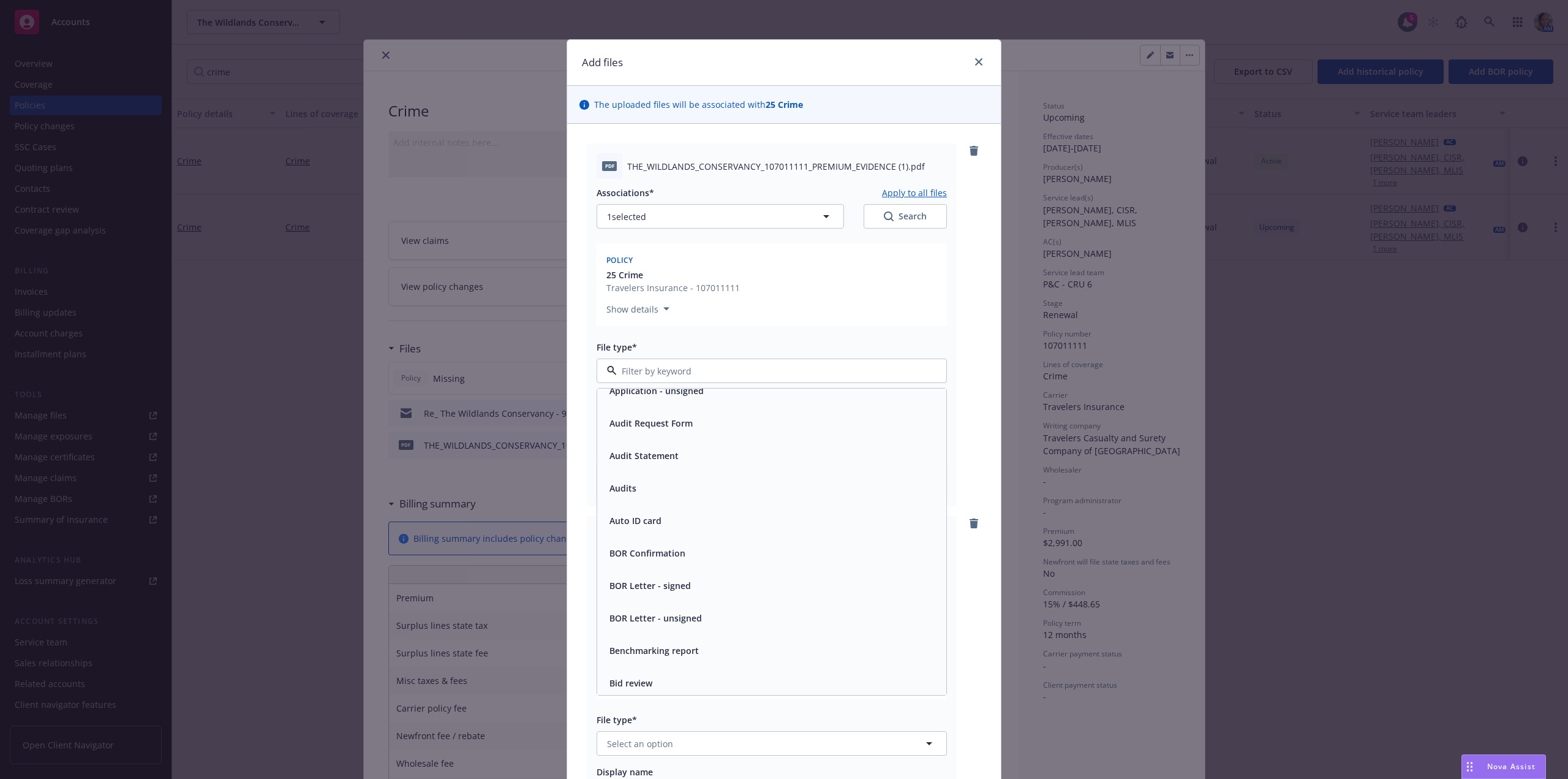
click at [773, 290] on div "25 Crime Travelers Insurance - 107011111" at bounding box center [772, 281] width 336 height 26
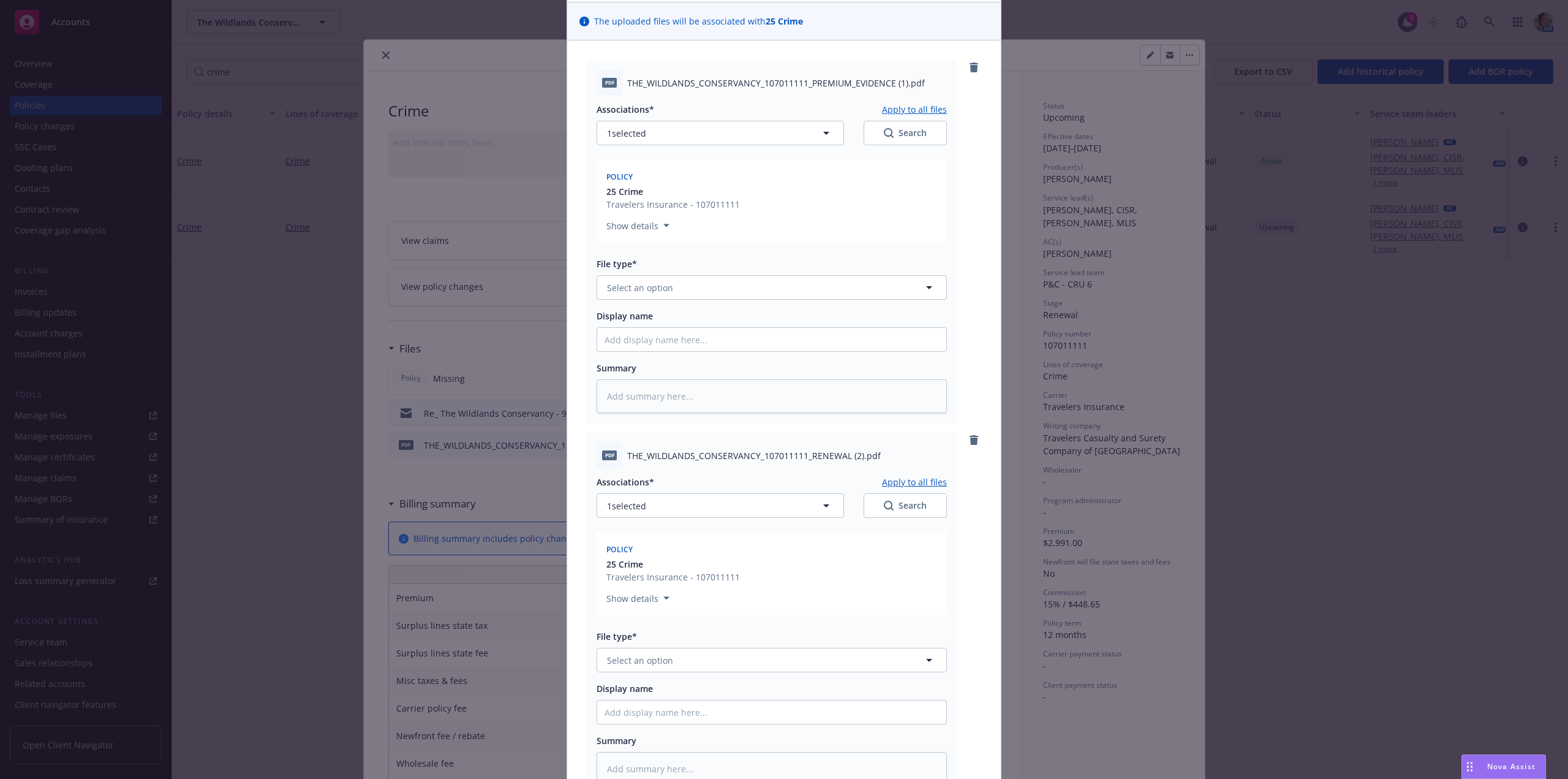
scroll to position [245, 0]
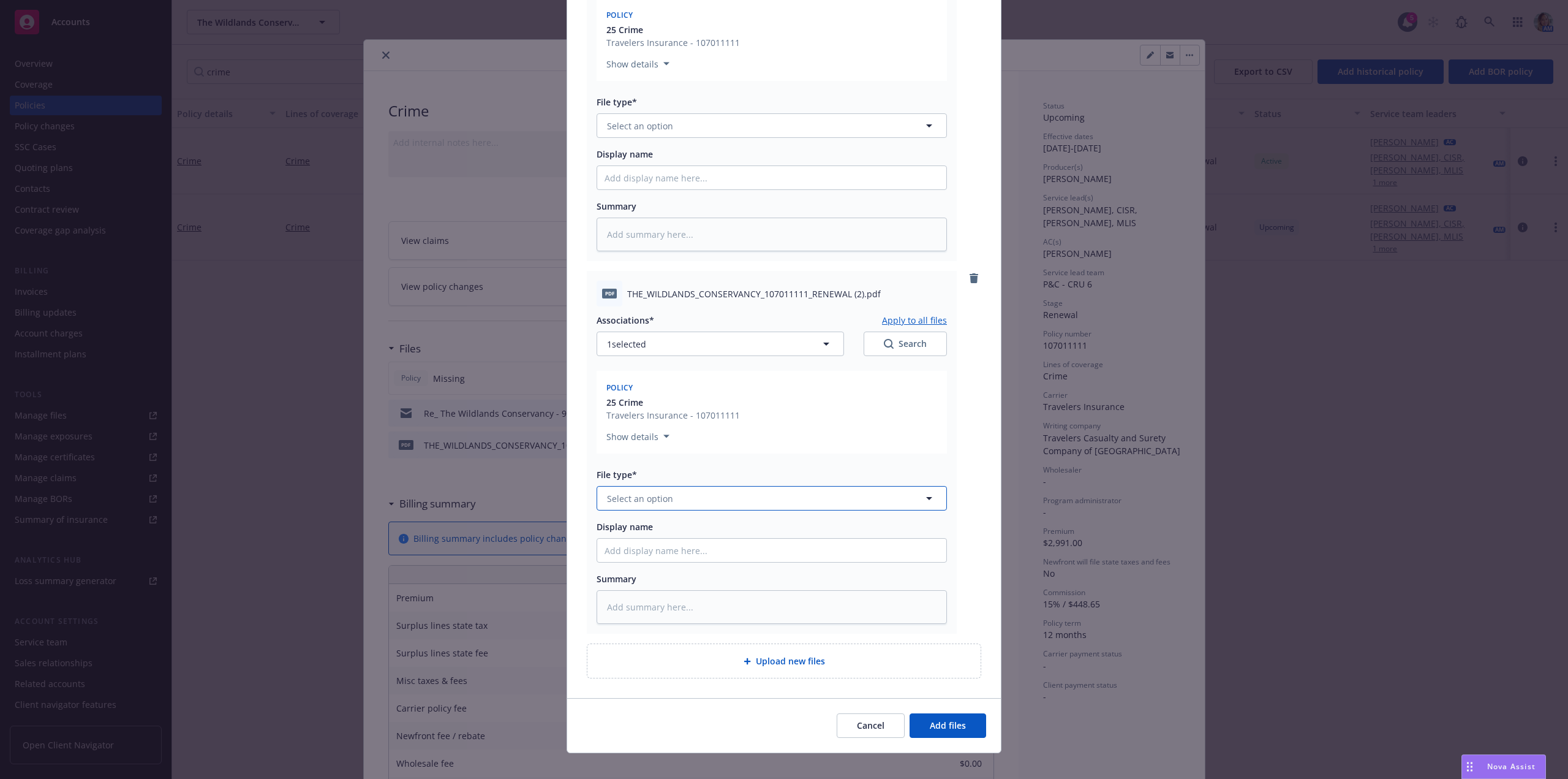
click at [689, 495] on button "Select an option" at bounding box center [772, 498] width 350 height 25
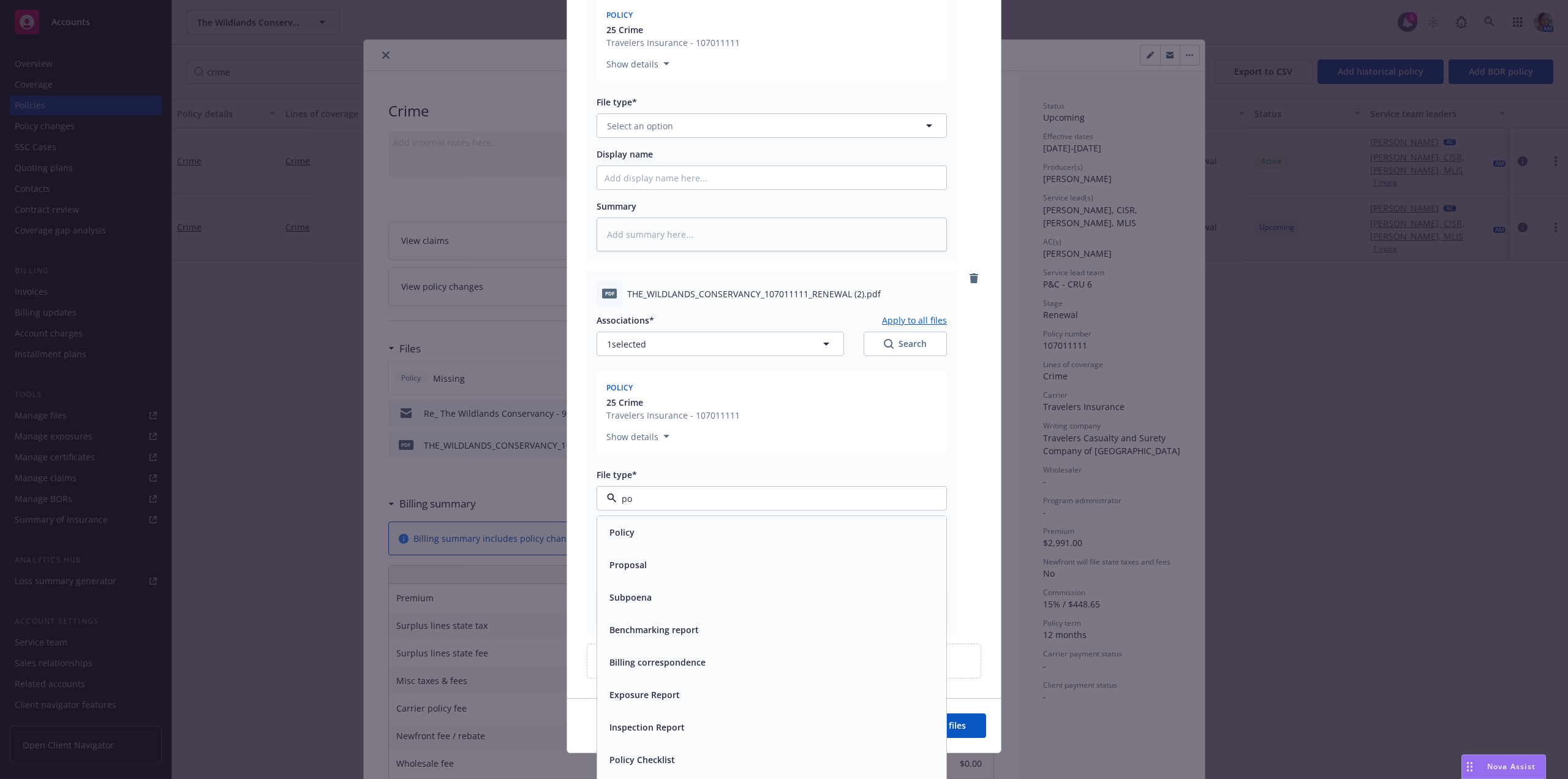
type input "pol"
drag, startPoint x: 671, startPoint y: 526, endPoint x: 742, endPoint y: 567, distance: 82.0
click at [671, 527] on div "Policy" at bounding box center [772, 532] width 334 height 18
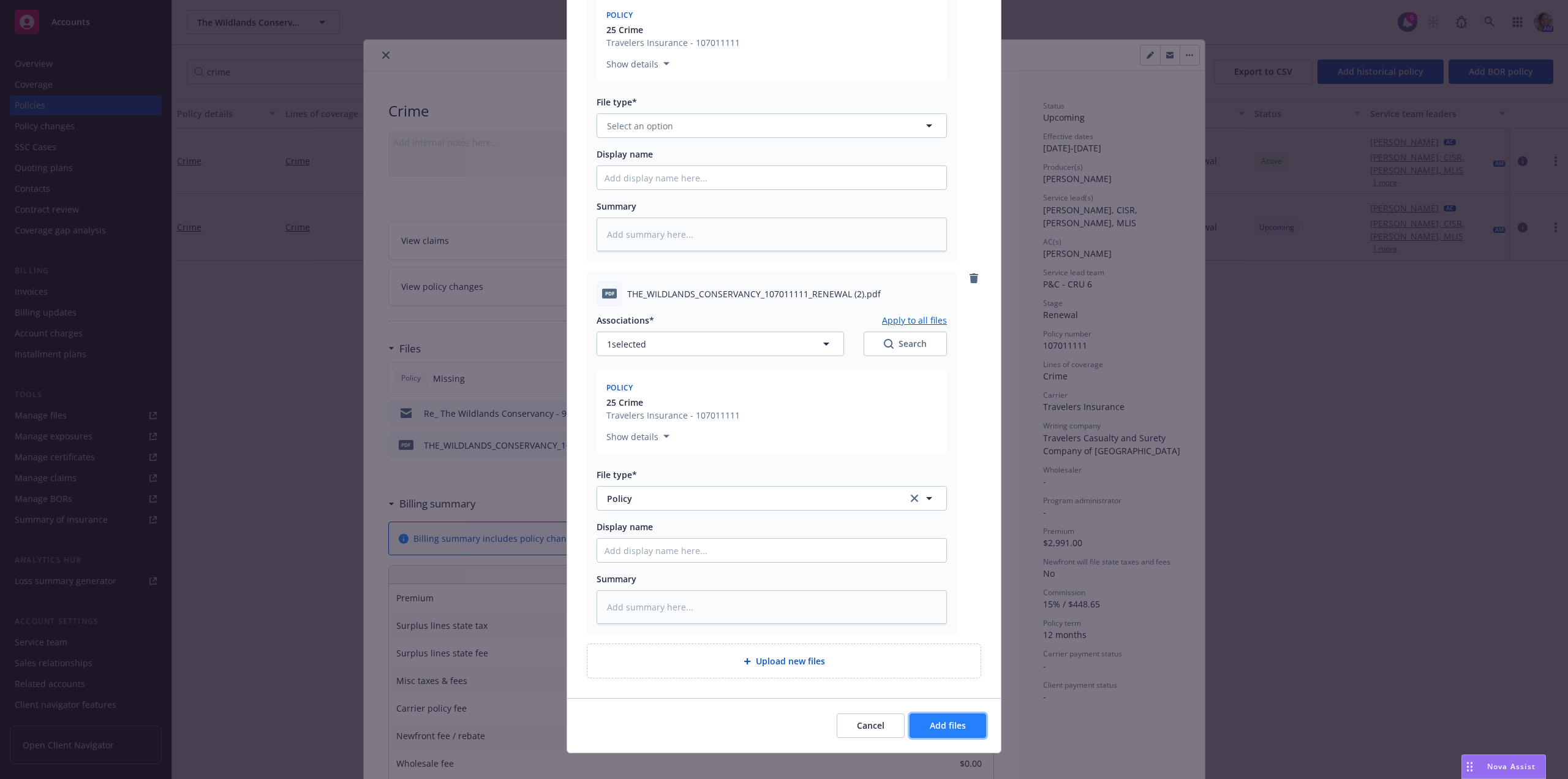
click at [920, 722] on button "Add files" at bounding box center [948, 726] width 77 height 25
type textarea "x"
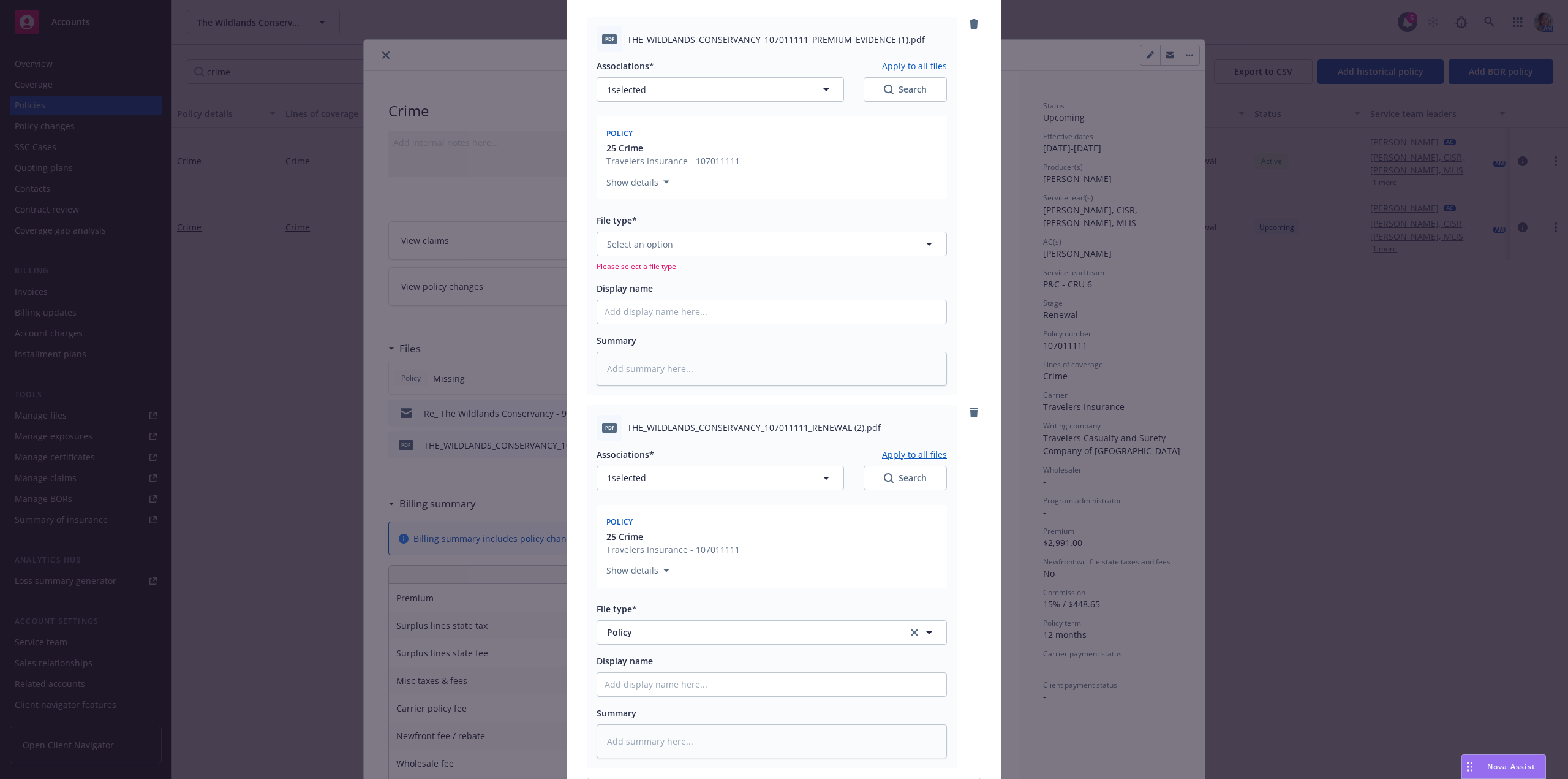
scroll to position [123, 0]
click at [640, 249] on span "Select an option" at bounding box center [640, 248] width 66 height 13
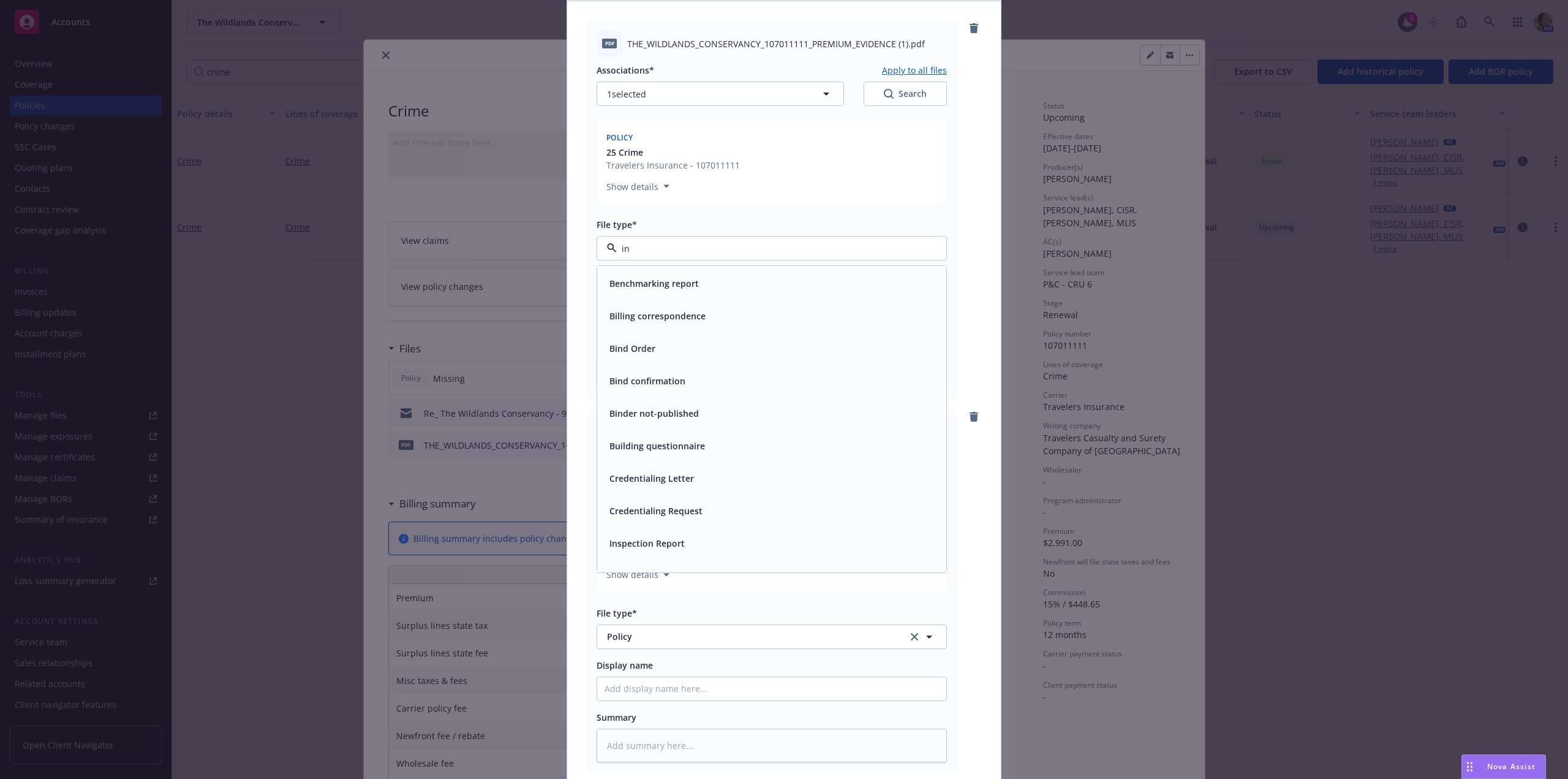
type input "inv"
click at [661, 245] on input "inv" at bounding box center [769, 248] width 305 height 13
drag, startPoint x: 655, startPoint y: 245, endPoint x: 592, endPoint y: 249, distance: 63.1
click at [597, 248] on div at bounding box center [772, 248] width 350 height 25
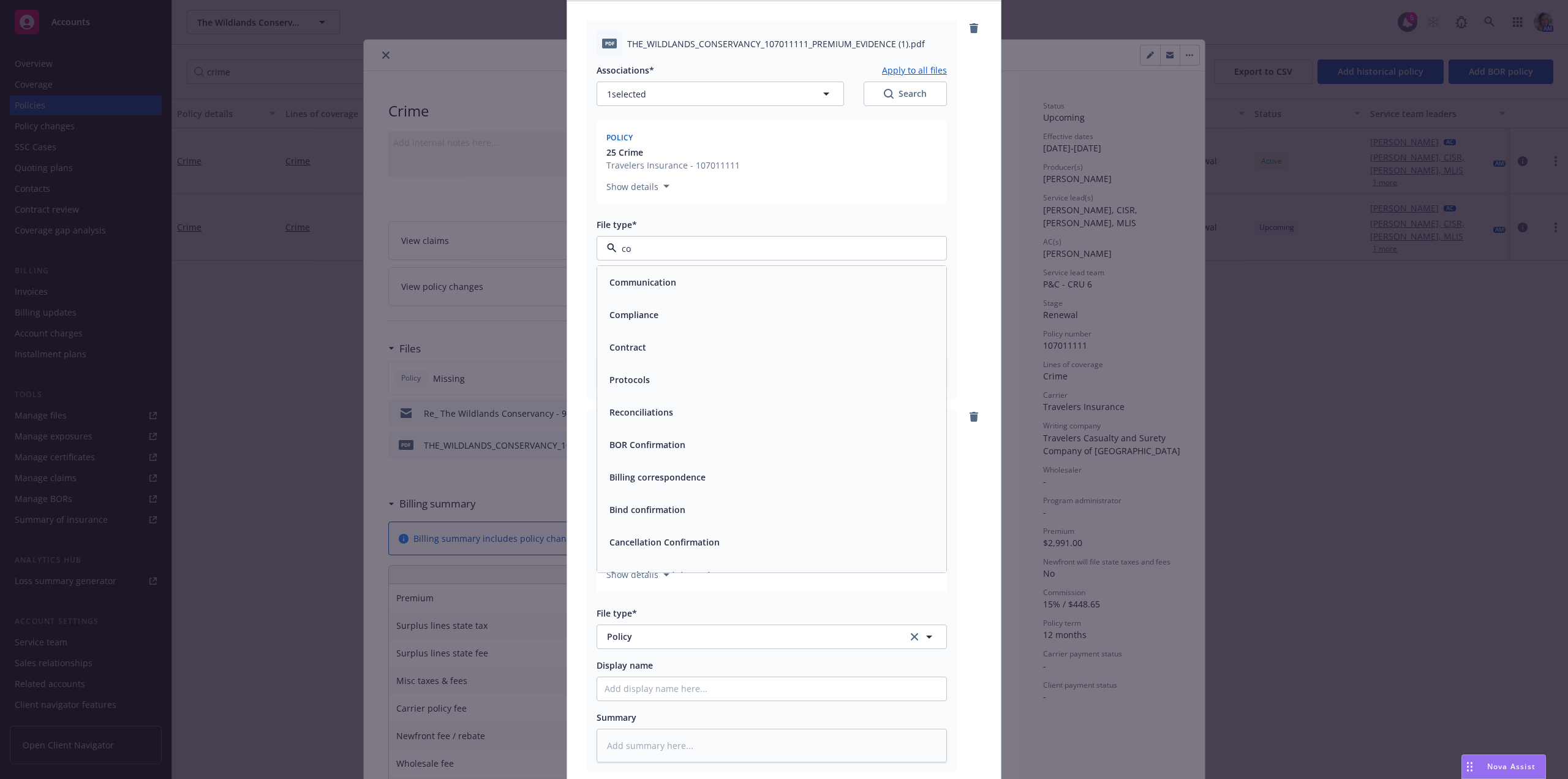
type input "con"
click at [684, 445] on span "Coverage confirmation" at bounding box center [657, 445] width 96 height 13
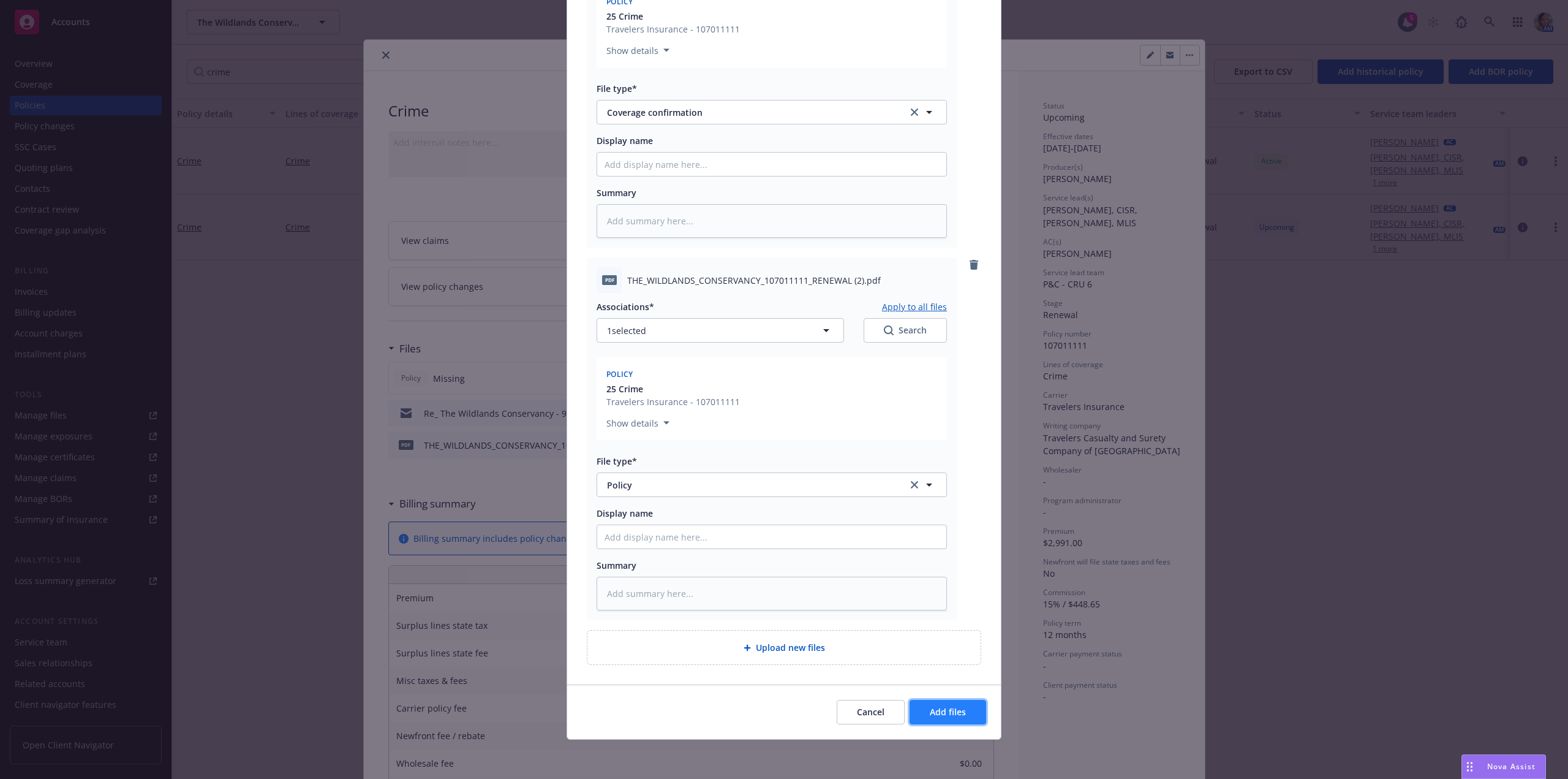
click at [955, 712] on span "Add files" at bounding box center [947, 712] width 36 height 12
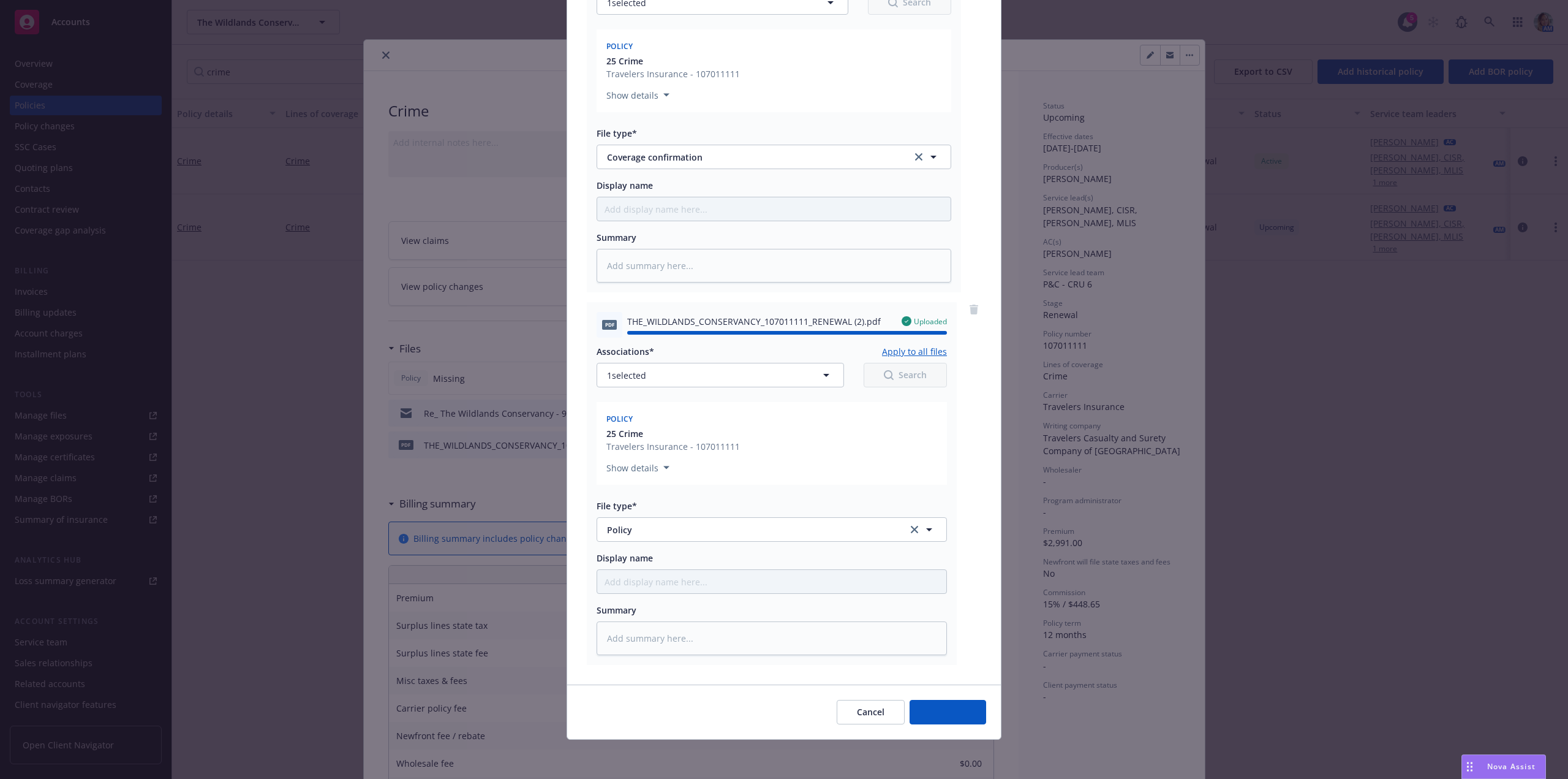
type textarea "x"
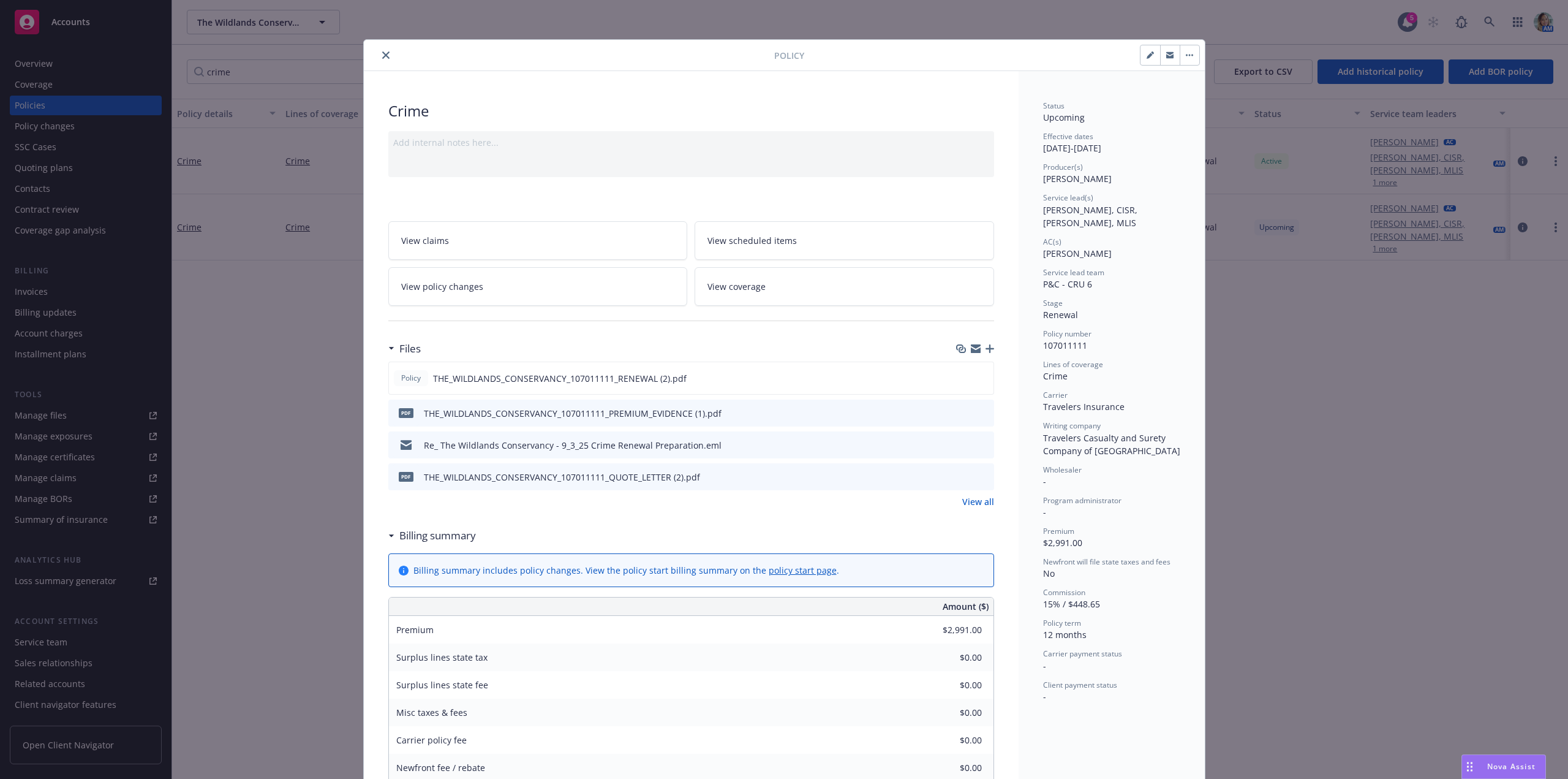
click at [382, 55] on icon "close" at bounding box center [386, 55] width 8 height 8
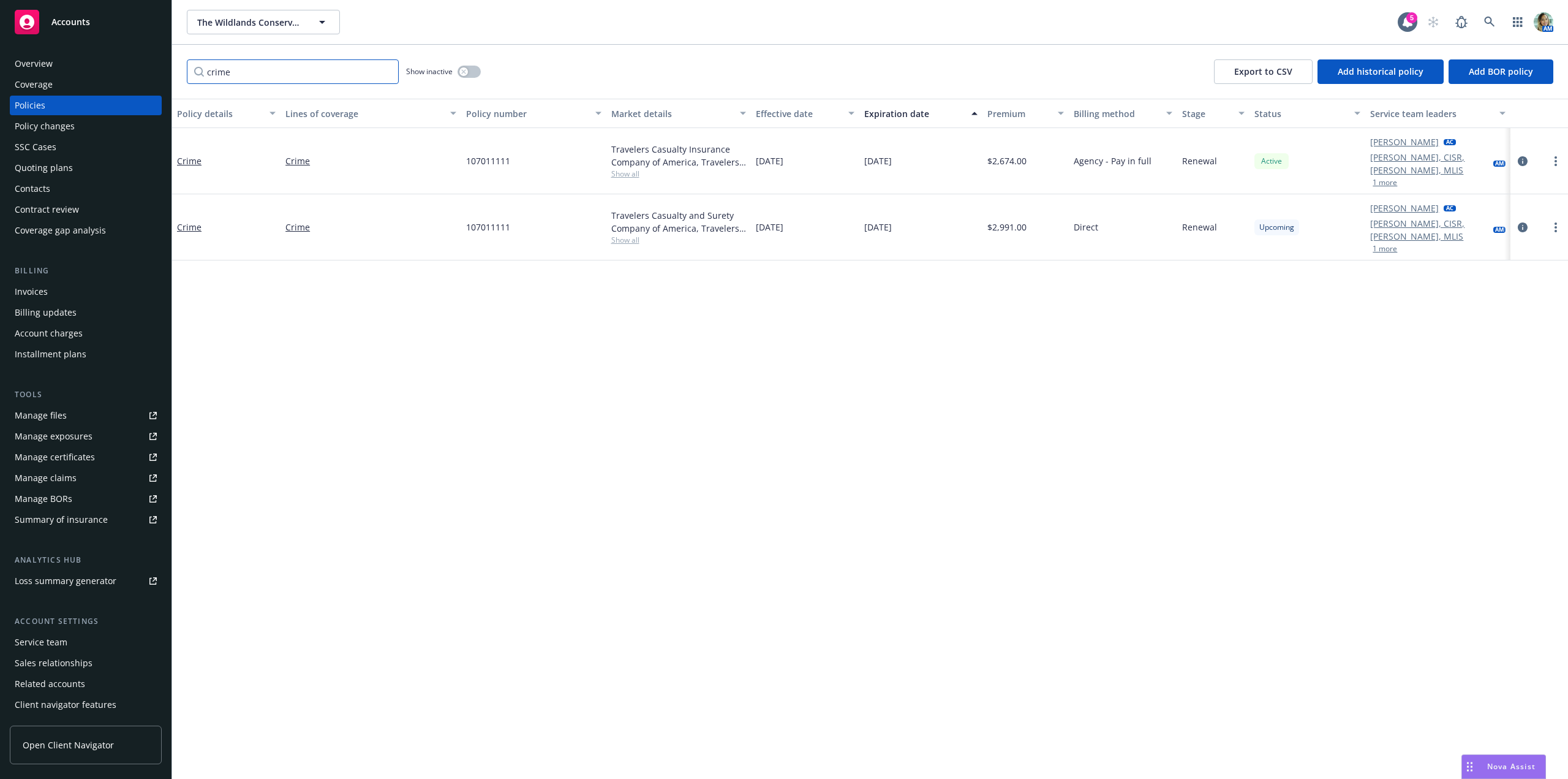
drag, startPoint x: 193, startPoint y: 70, endPoint x: 182, endPoint y: 72, distance: 11.2
click at [184, 72] on div "crime Show inactive Export to CSV Add historical policy Add BOR policy" at bounding box center [871, 71] width 1396 height 54
type input "russ"
click at [241, 209] on link "Commercial Property - 770 Russ Lane" at bounding box center [221, 227] width 90 height 38
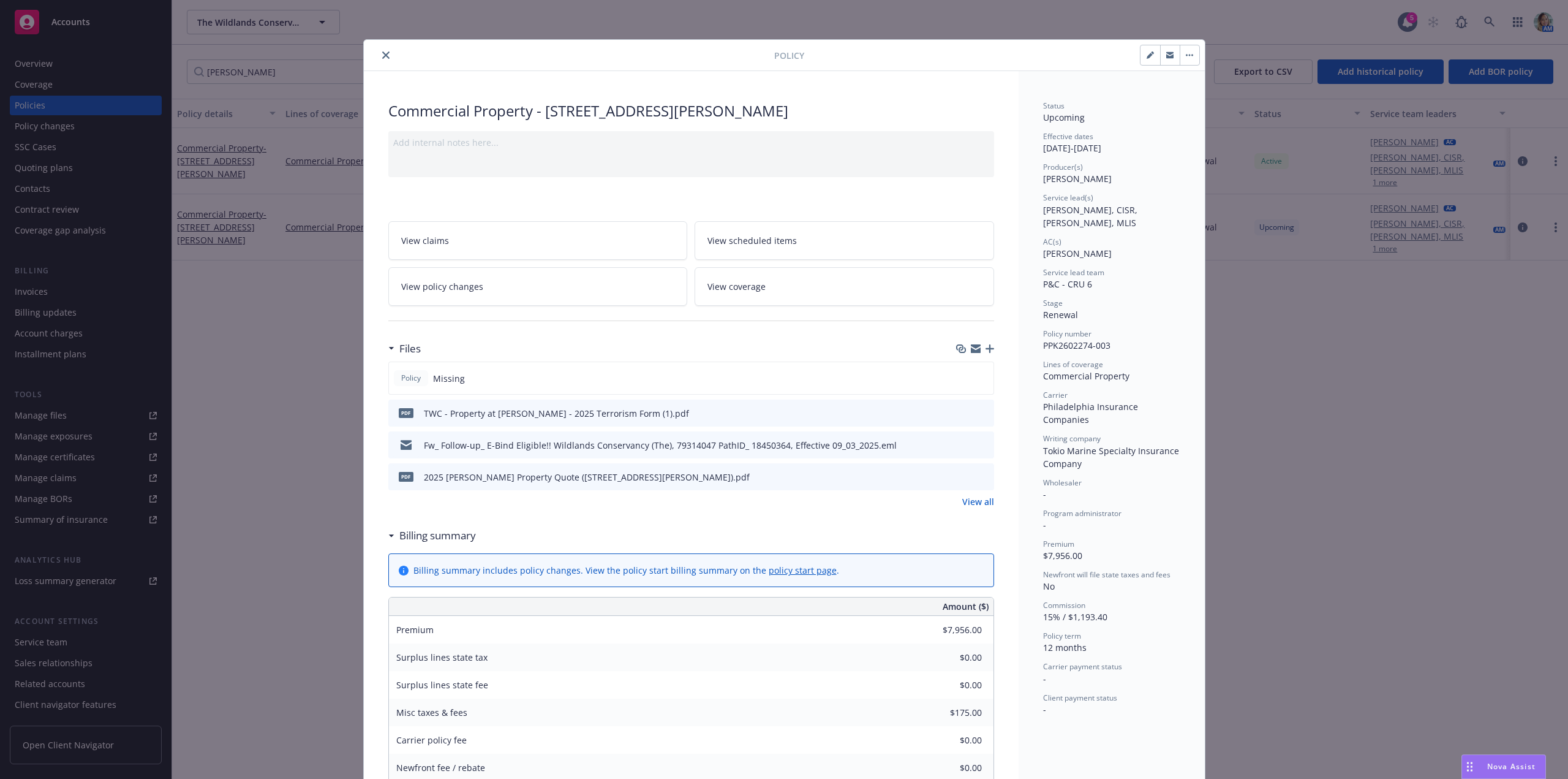
click at [986, 346] on icon "button" at bounding box center [989, 348] width 8 height 8
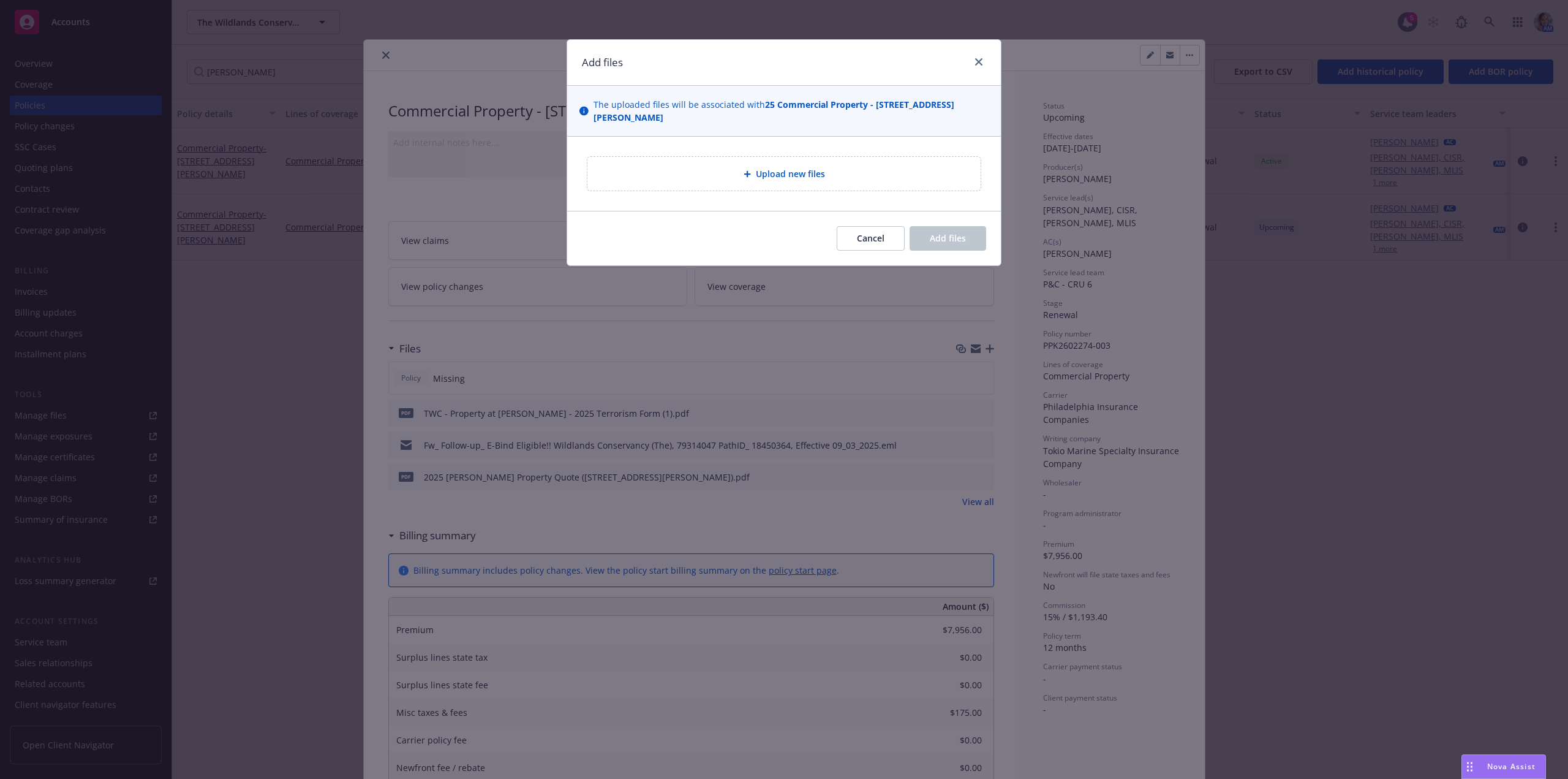
click at [831, 166] on div "Upload new files" at bounding box center [784, 173] width 374 height 14
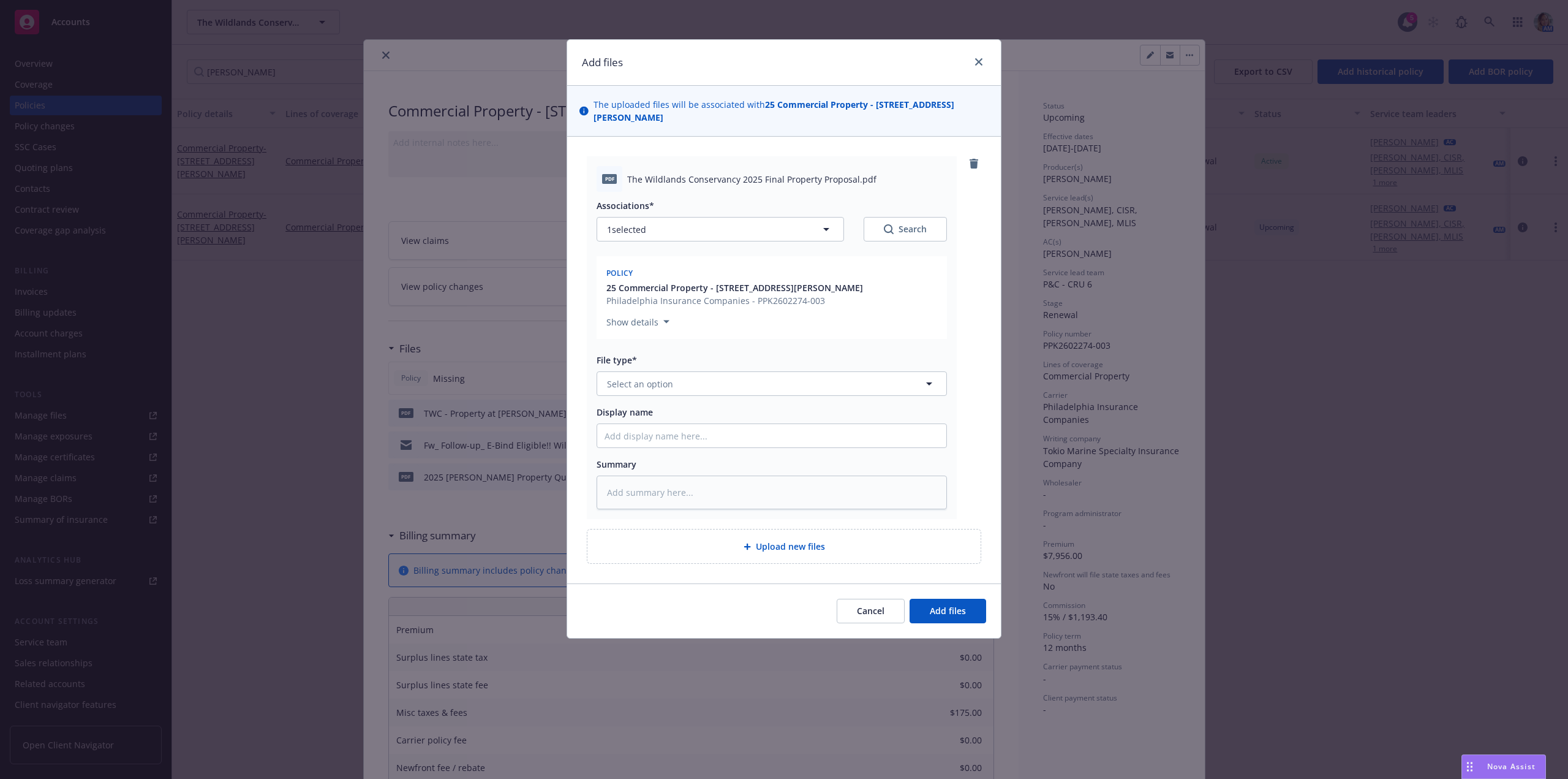
type textarea "x"
click at [631, 377] on span "Select an option" at bounding box center [640, 383] width 66 height 13
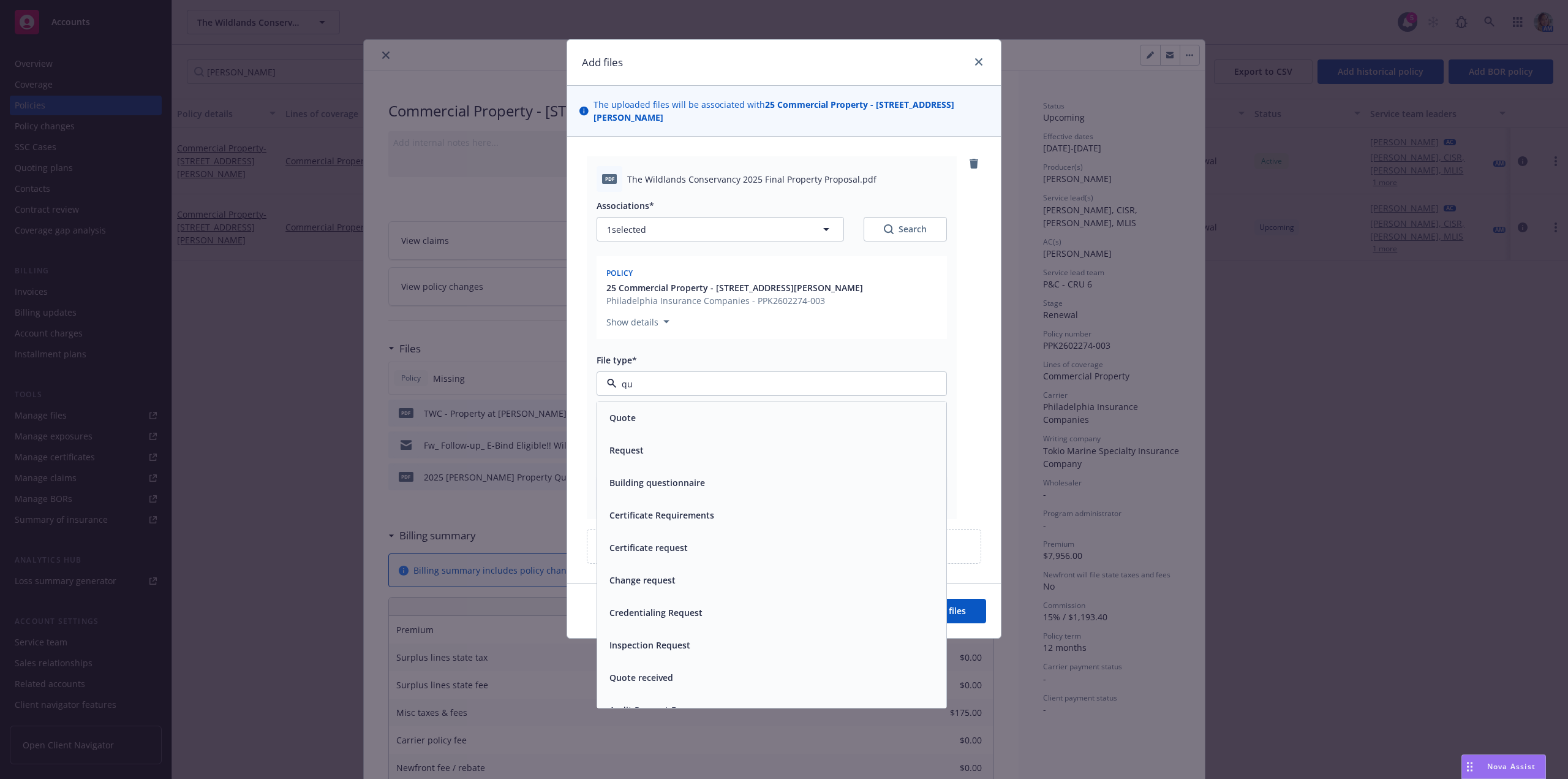
type input "quo"
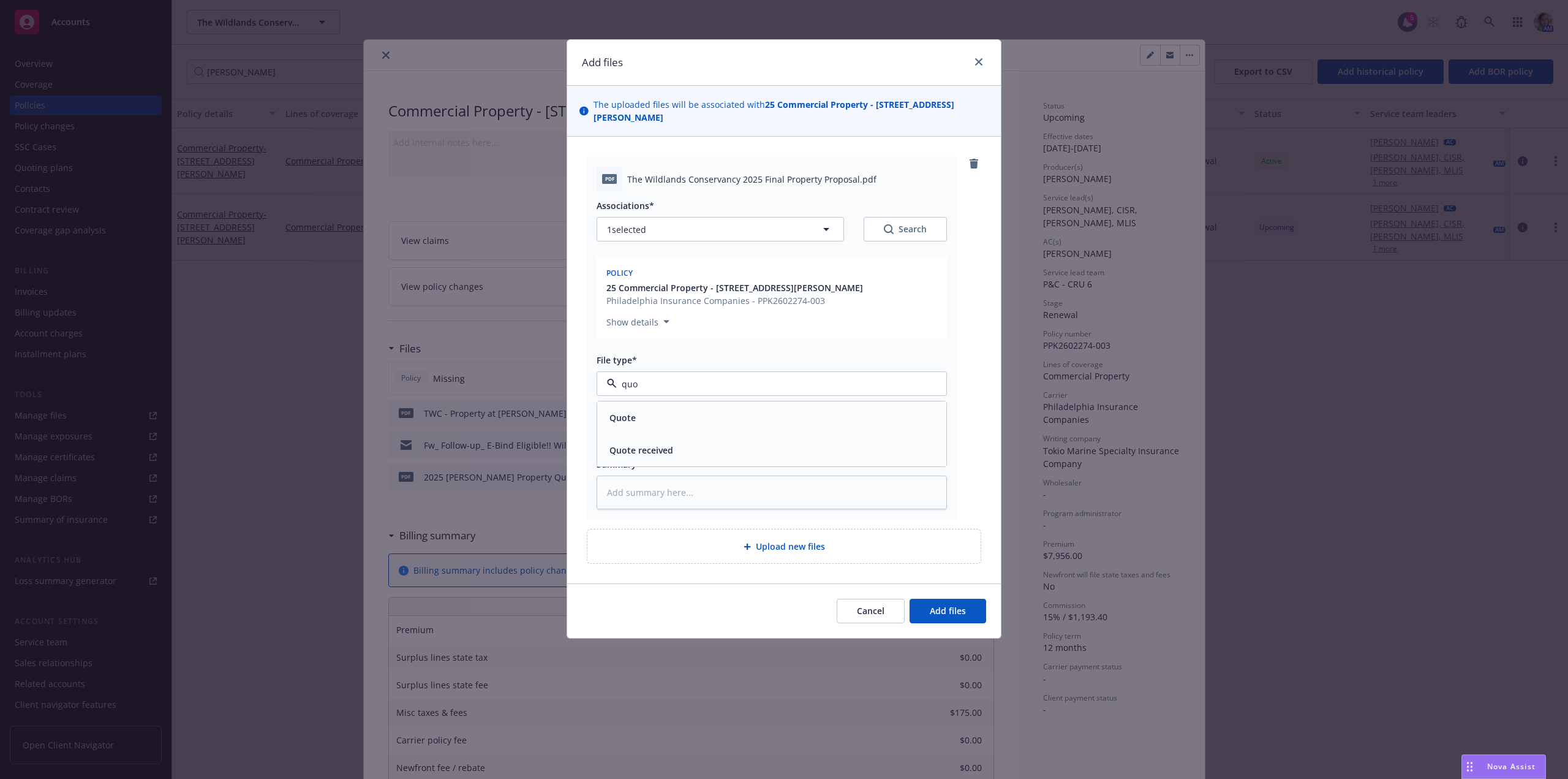
click at [641, 409] on div "Quote" at bounding box center [772, 417] width 334 height 18
click at [940, 605] on span "Add files" at bounding box center [947, 610] width 36 height 12
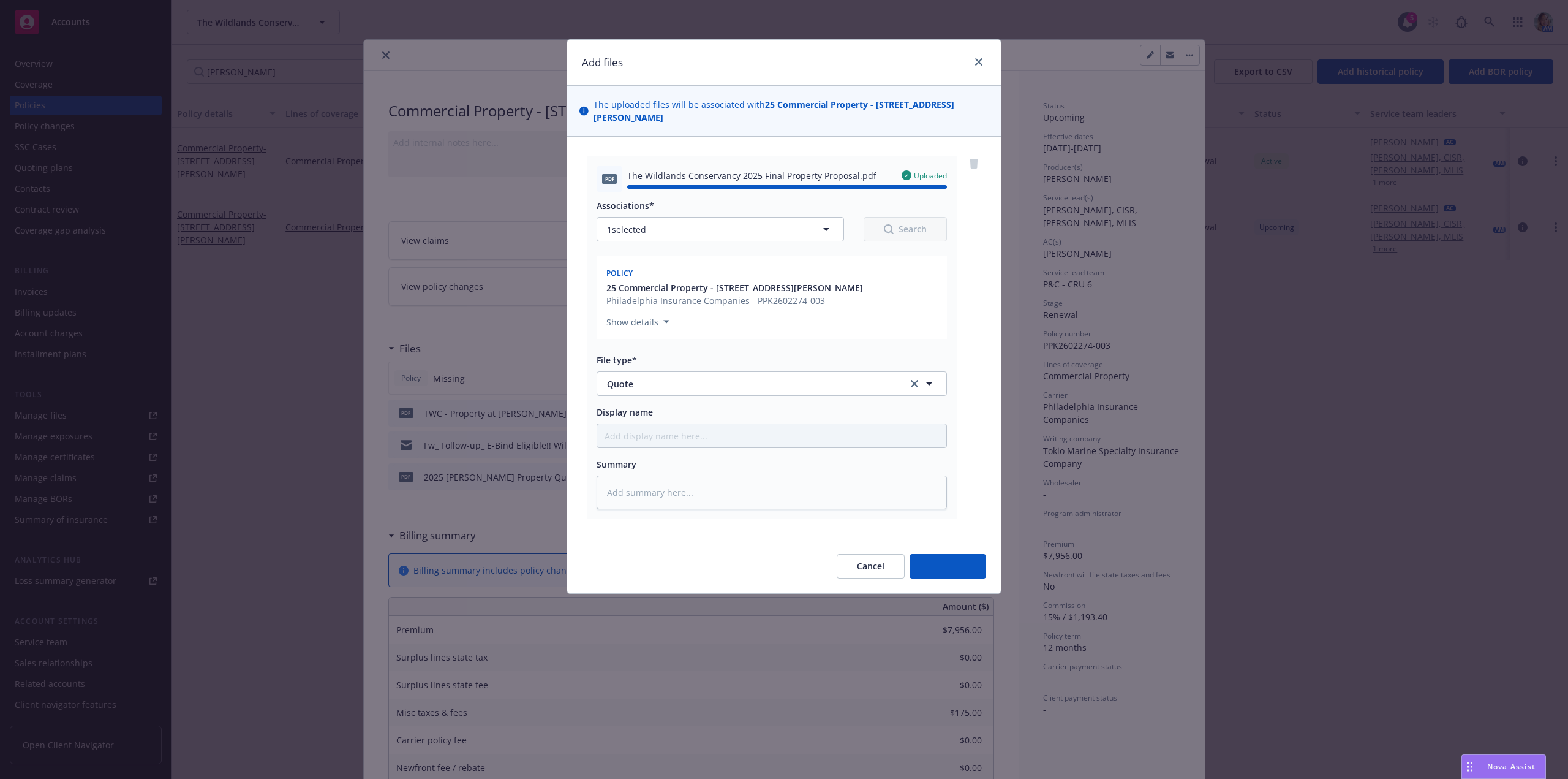
type textarea "x"
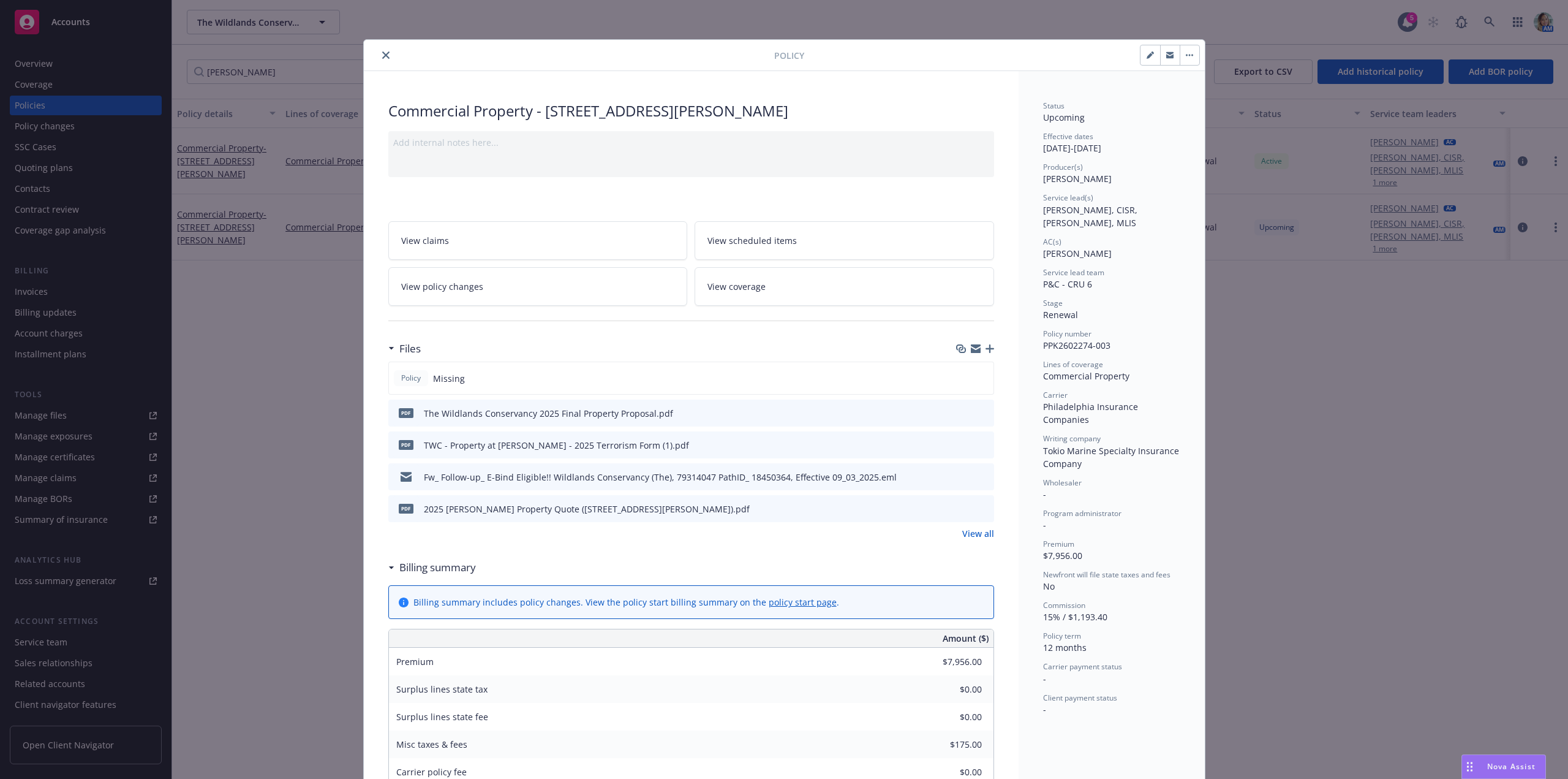
click at [382, 57] on icon "close" at bounding box center [386, 55] width 8 height 8
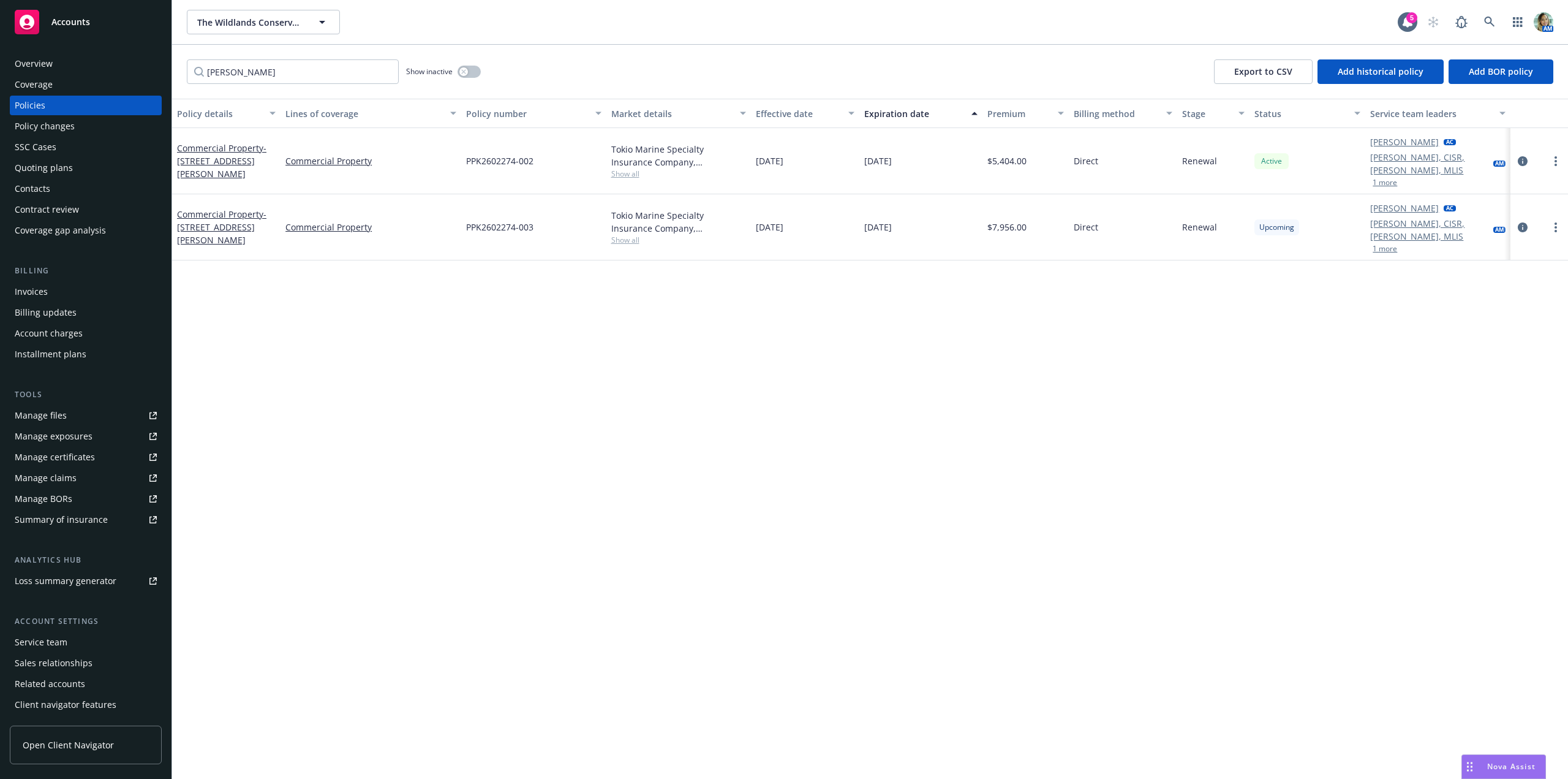
click at [1508, 764] on span "Nova Assist" at bounding box center [1511, 767] width 48 height 11
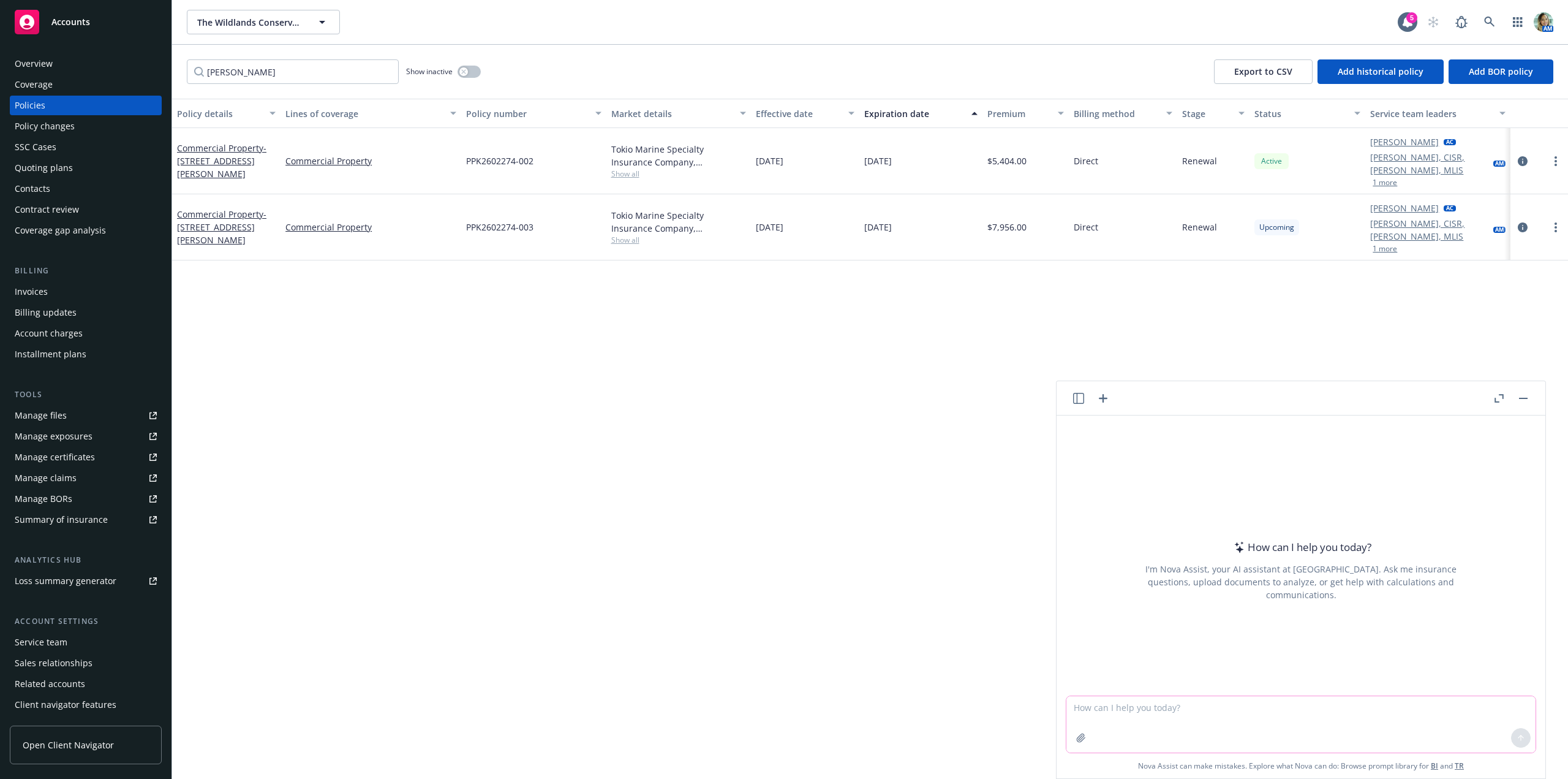
click at [1165, 714] on textarea at bounding box center [1301, 725] width 469 height 57
type textarea "what is rsu"
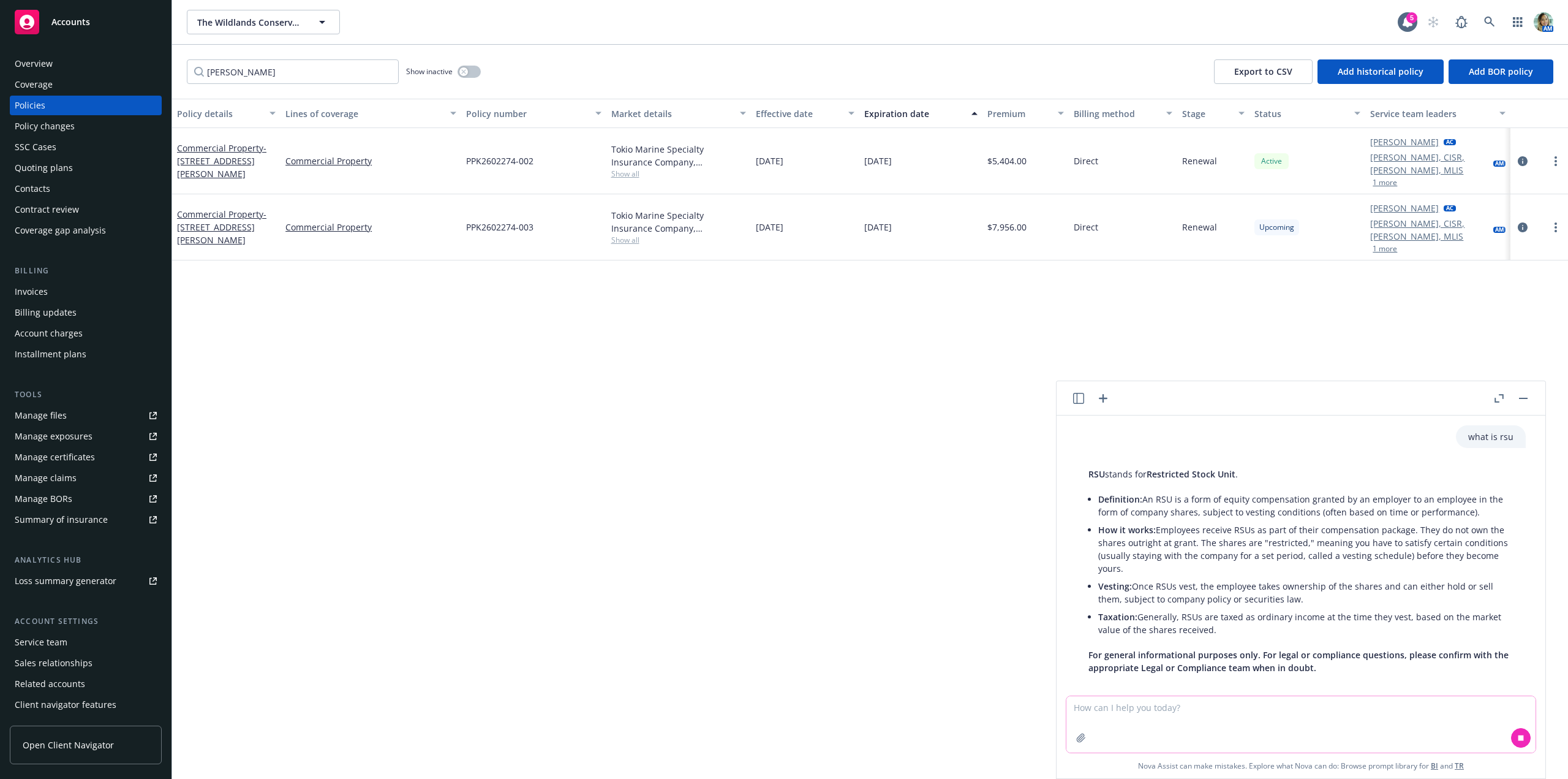
scroll to position [13, 0]
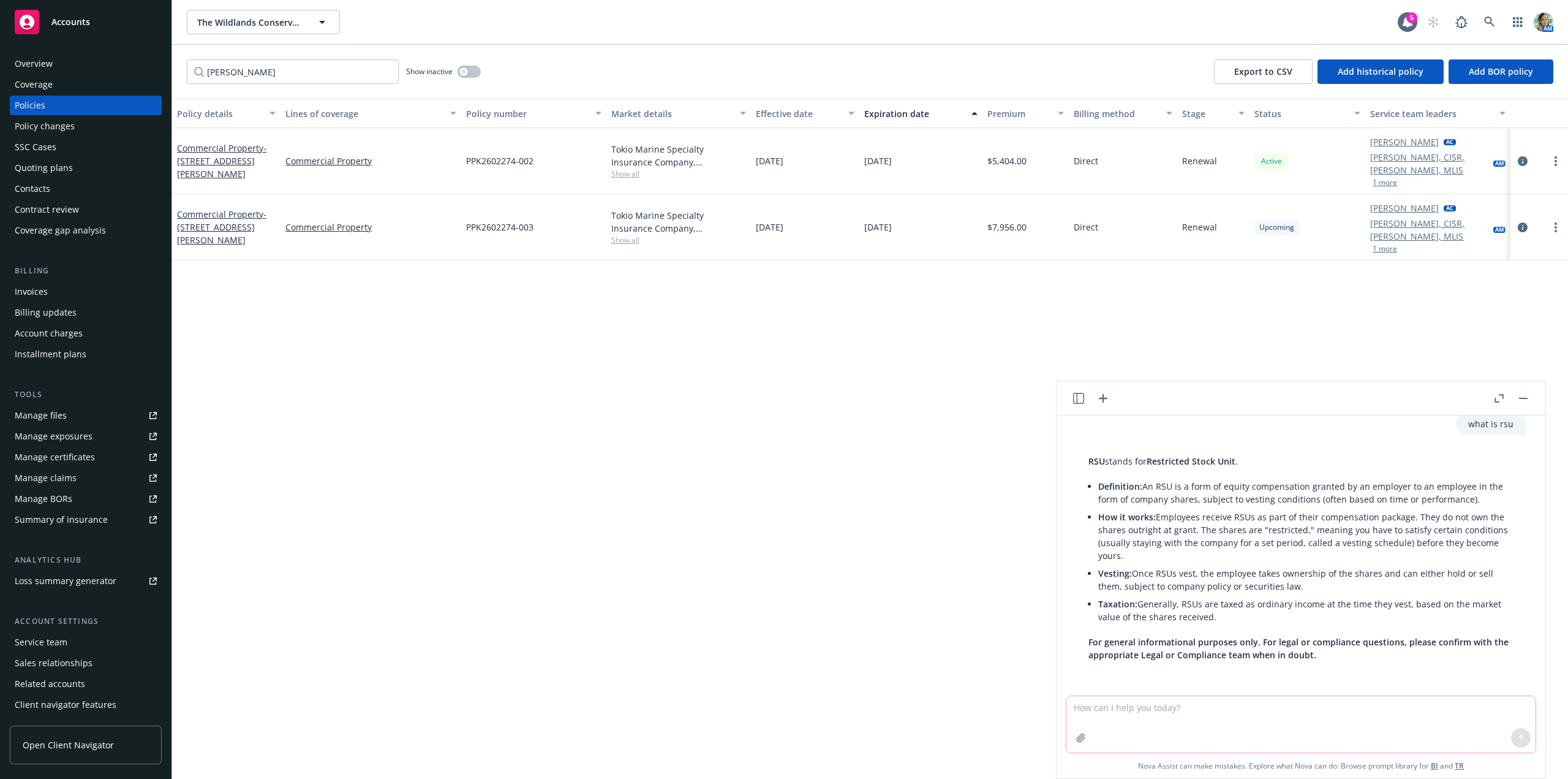
click at [1124, 712] on textarea at bounding box center [1301, 725] width 469 height 57
type textarea "when should an employee sell their rsu"
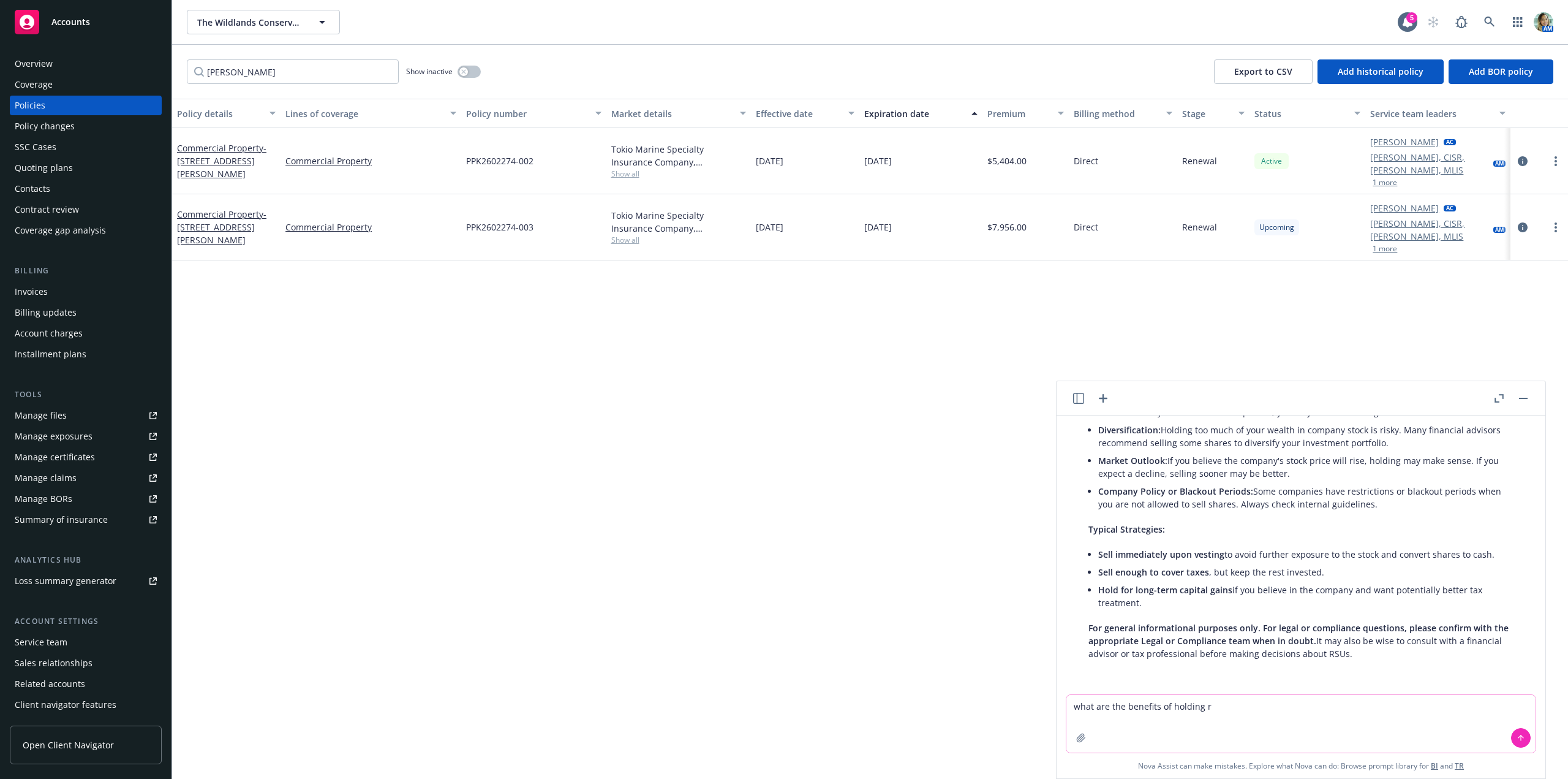
scroll to position [504, 0]
type textarea "what are the benefits of holding rsu"
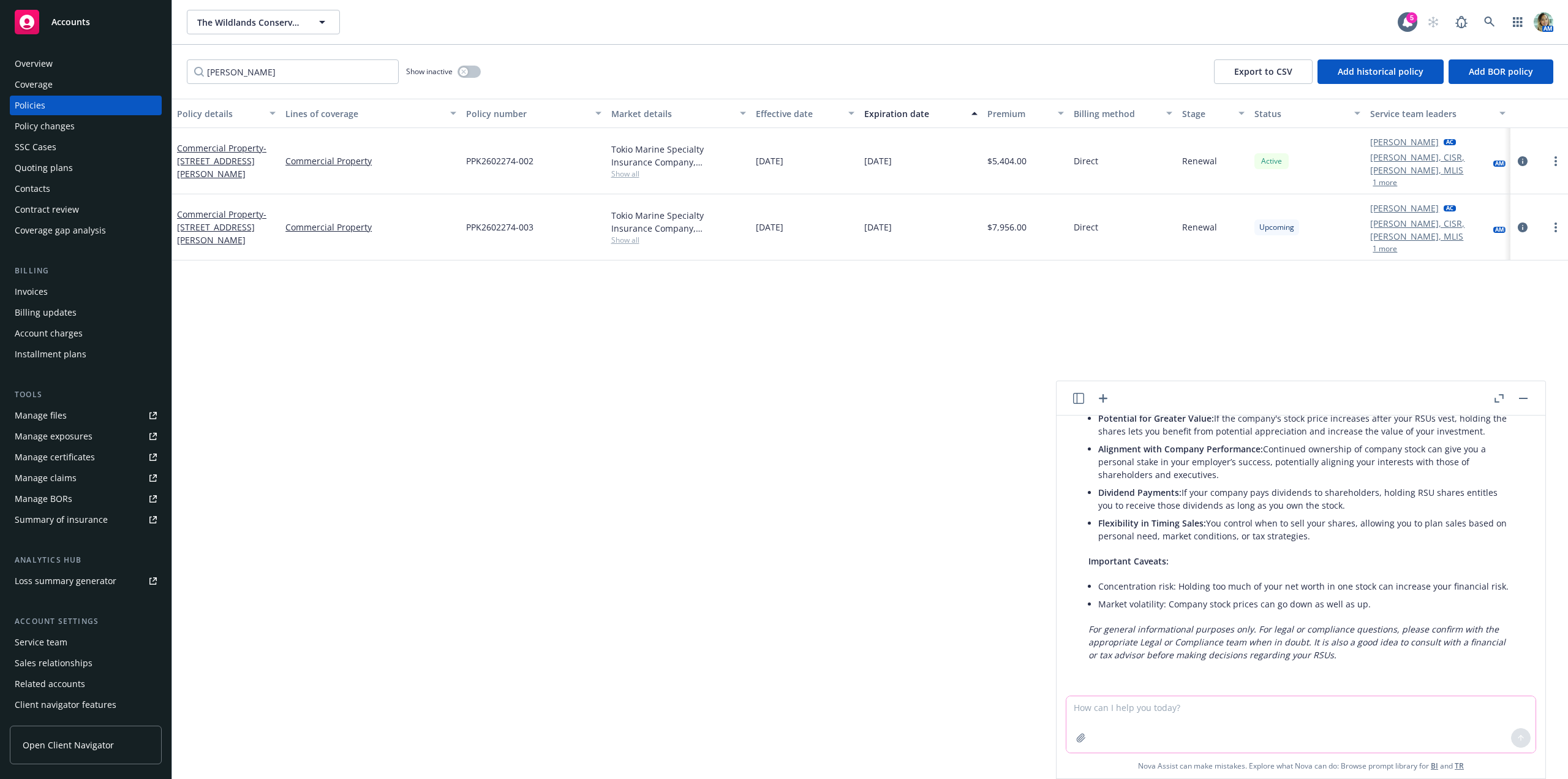
scroll to position [909, 0]
click at [1528, 398] on button "button" at bounding box center [1524, 398] width 15 height 15
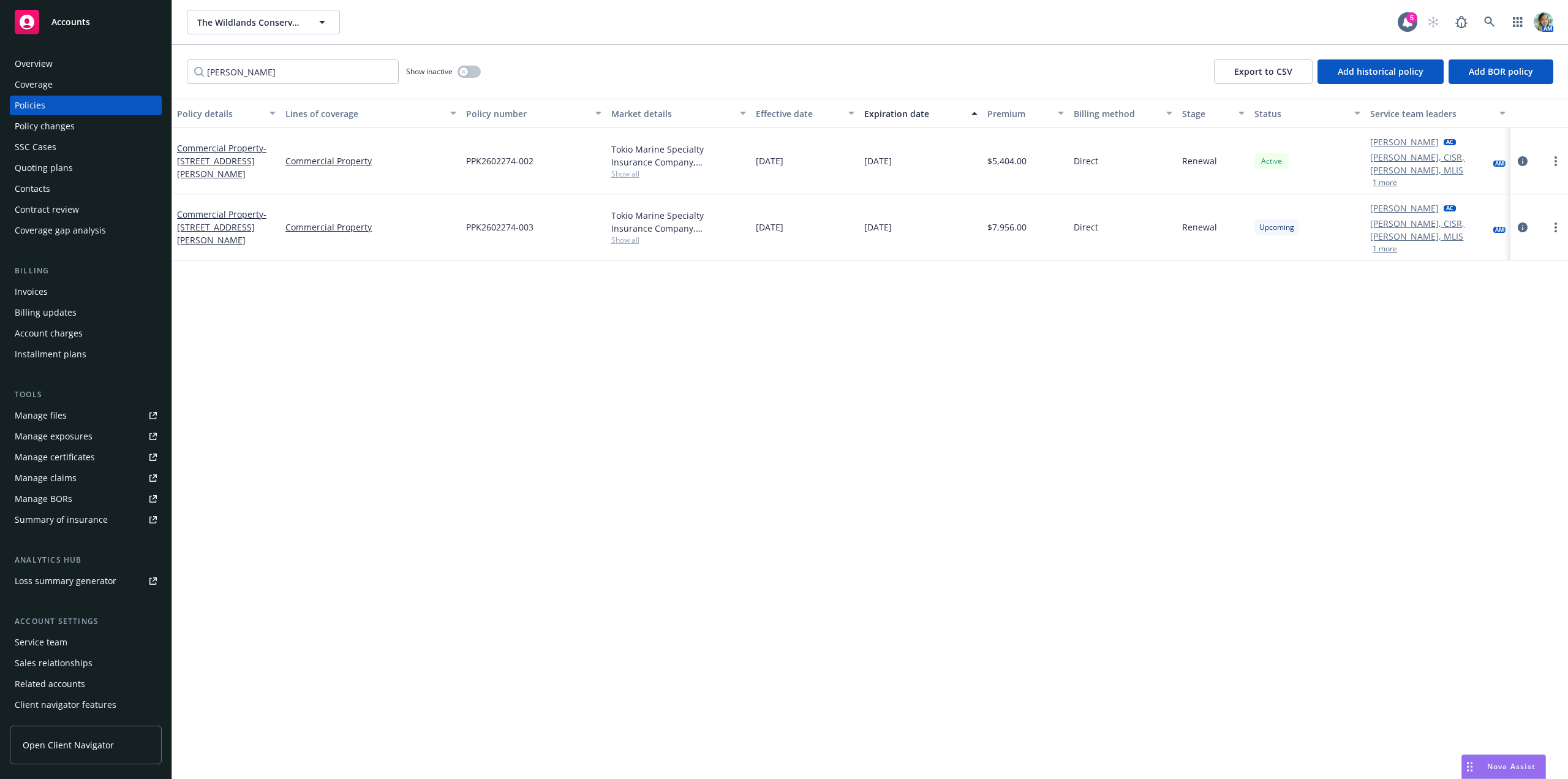
drag, startPoint x: 907, startPoint y: 425, endPoint x: 116, endPoint y: 577, distance: 805.5
click at [906, 425] on div "Policy details Lines of coverage Policy number Market details Effective date Ex…" at bounding box center [871, 439] width 1396 height 680
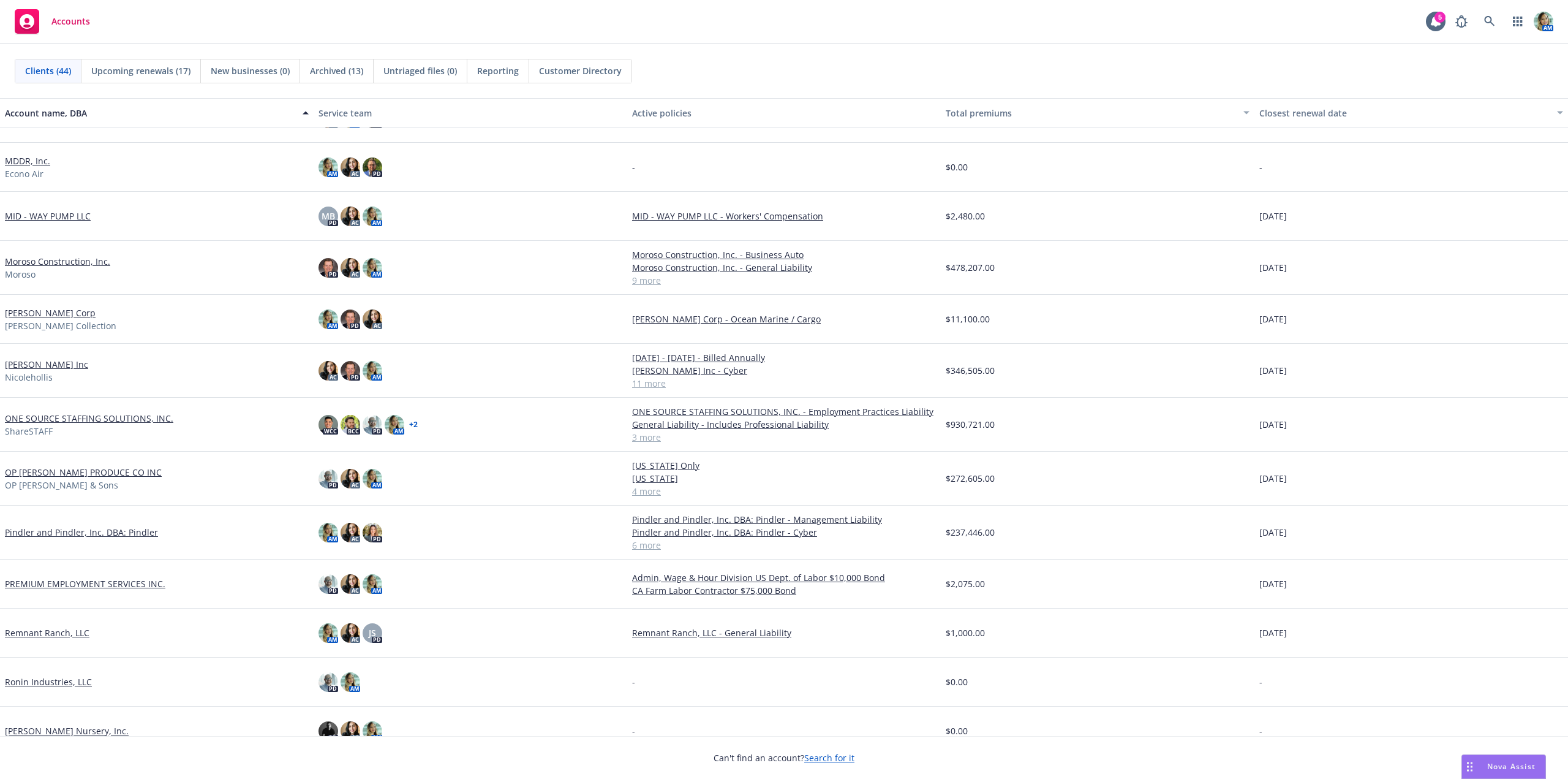
scroll to position [919, 0]
click at [54, 369] on link "[PERSON_NAME] Inc" at bounding box center [46, 366] width 84 height 13
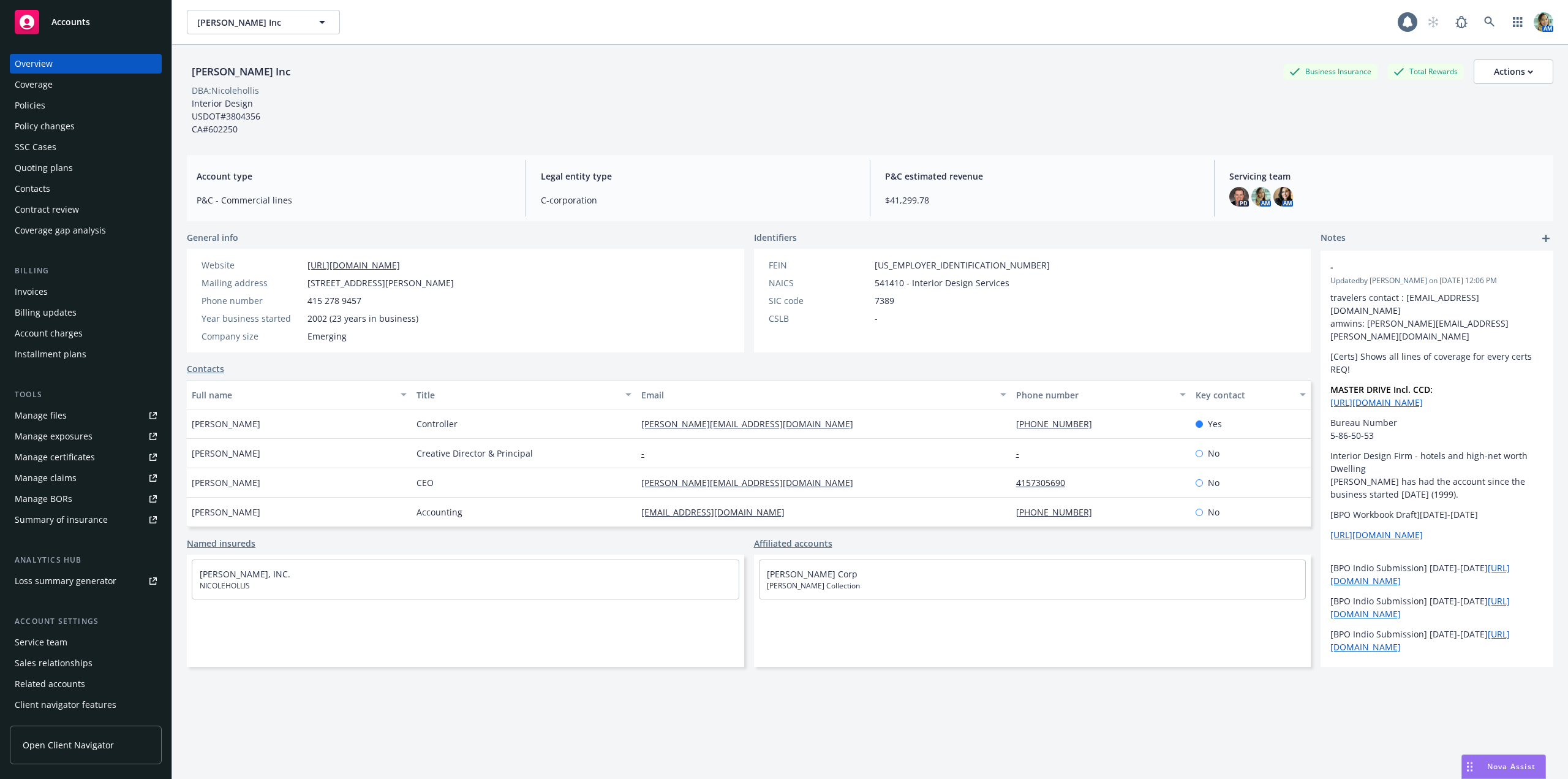
click at [36, 108] on div "Policies" at bounding box center [30, 106] width 31 height 20
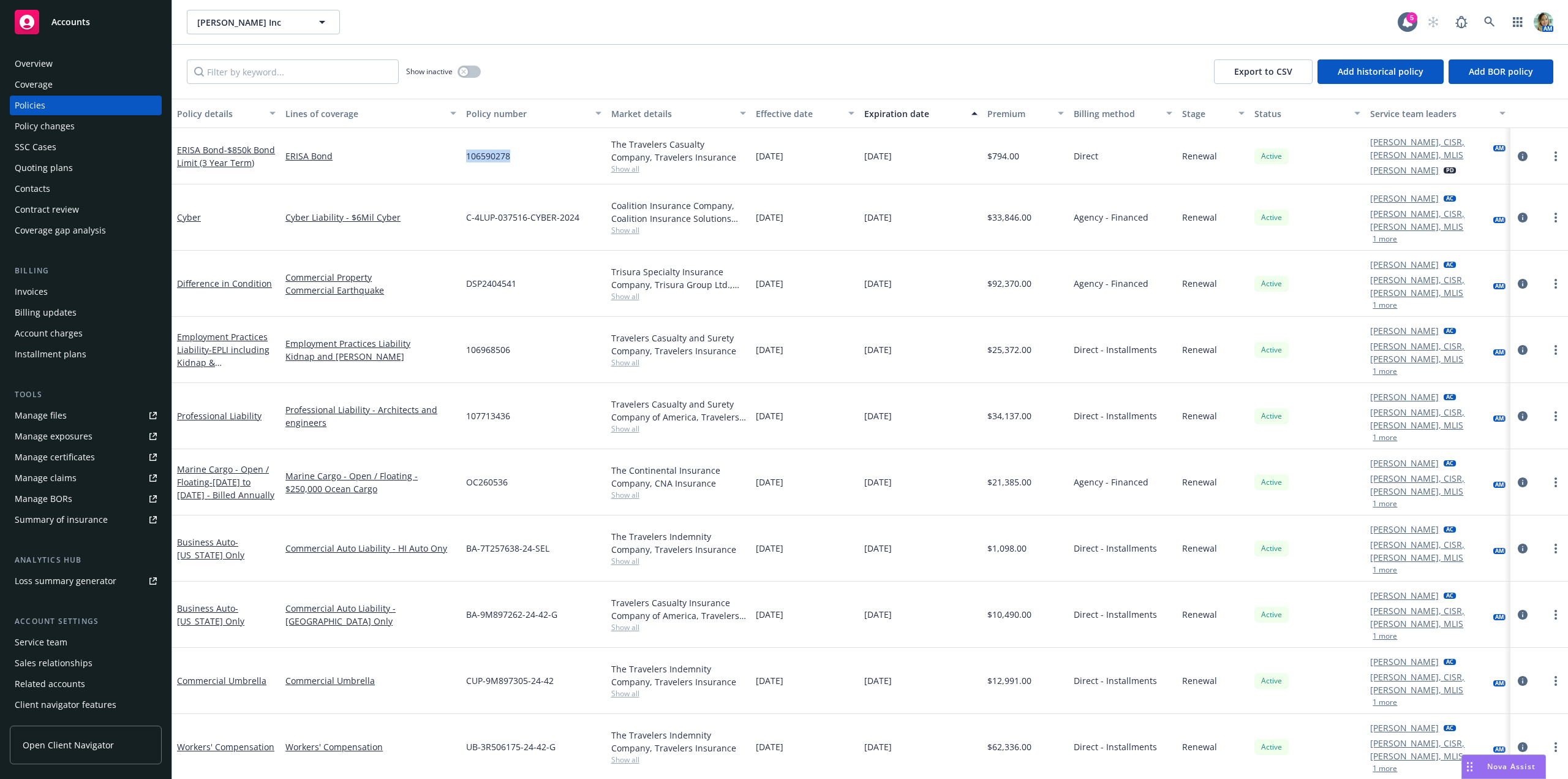
drag, startPoint x: 511, startPoint y: 159, endPoint x: 462, endPoint y: 164, distance: 49.3
click at [462, 164] on div "106590278" at bounding box center [533, 156] width 145 height 57
copy span "106590278"
